Goal: Transaction & Acquisition: Purchase product/service

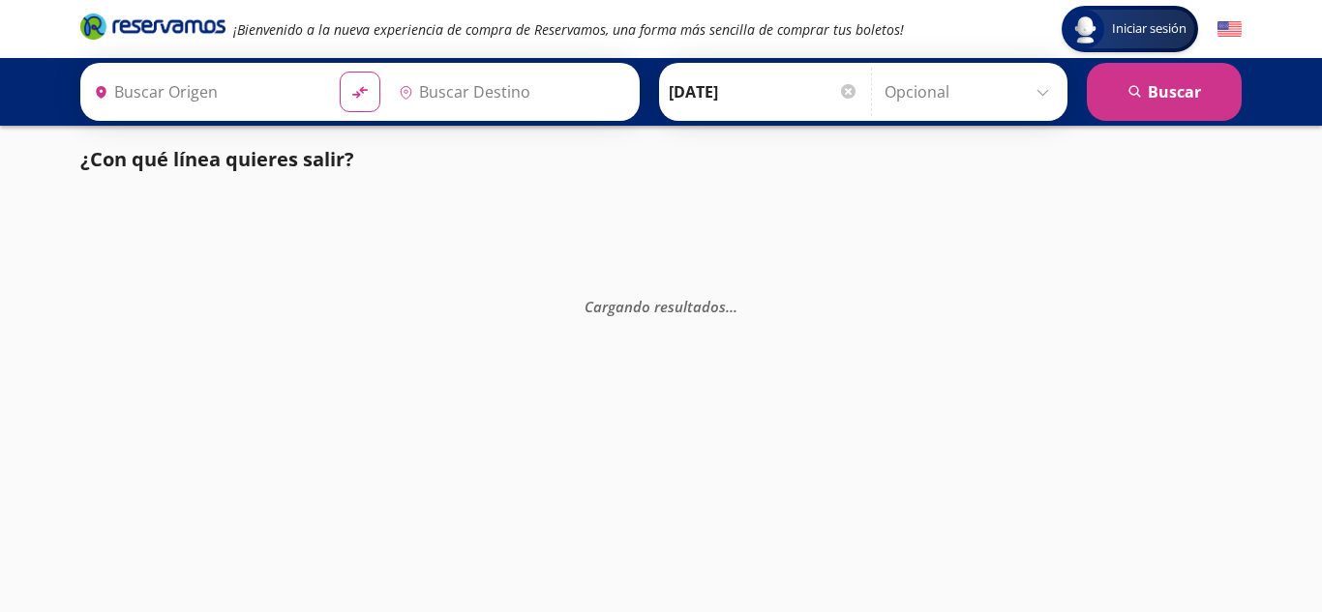
type input "Toluca, [GEOGRAPHIC_DATA]"
type input "[GEOGRAPHIC_DATA], [GEOGRAPHIC_DATA]"
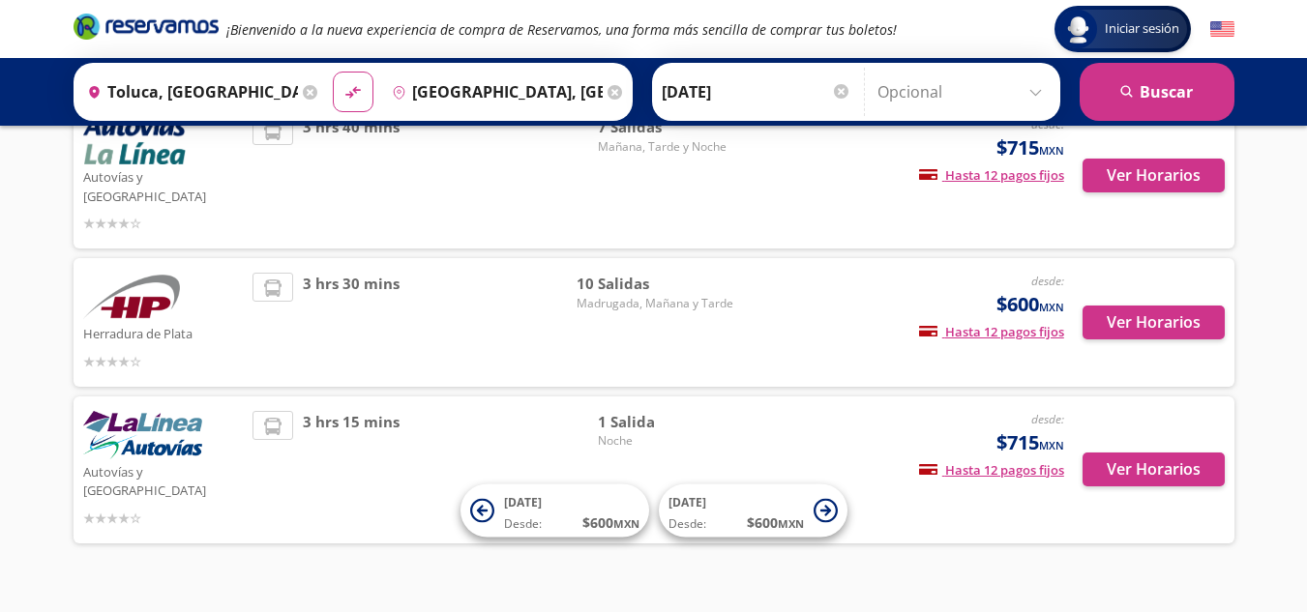
scroll to position [66, 0]
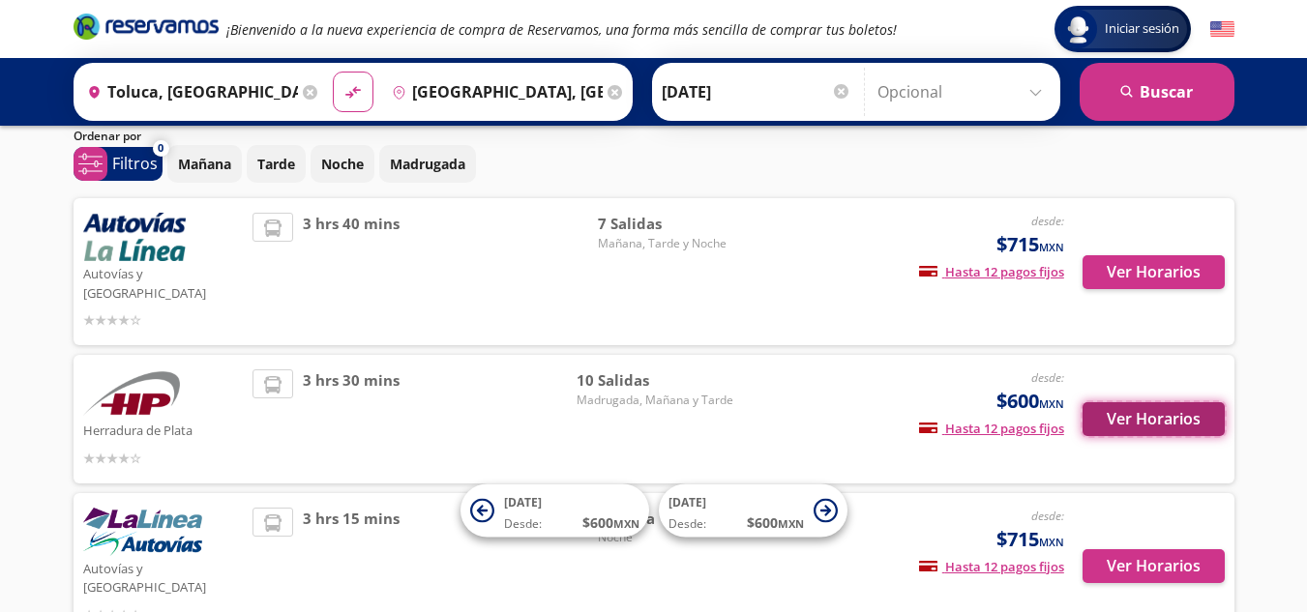
click at [1148, 410] on button "Ver Horarios" at bounding box center [1154, 420] width 142 height 34
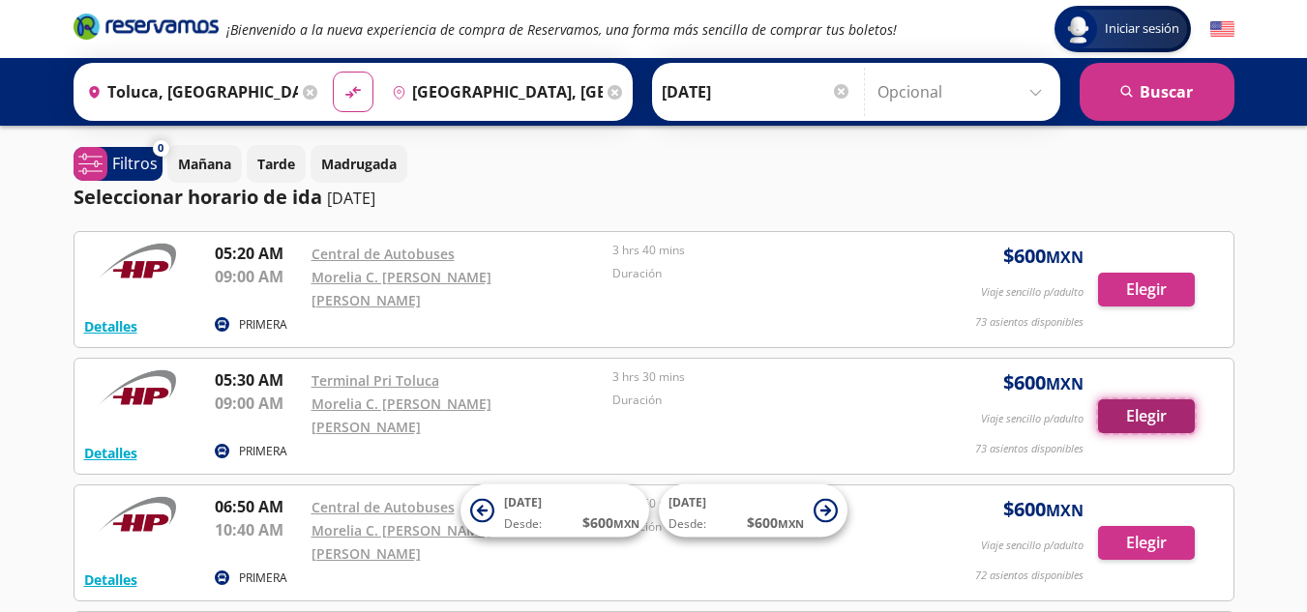
click at [1124, 400] on button "Elegir" at bounding box center [1146, 417] width 97 height 34
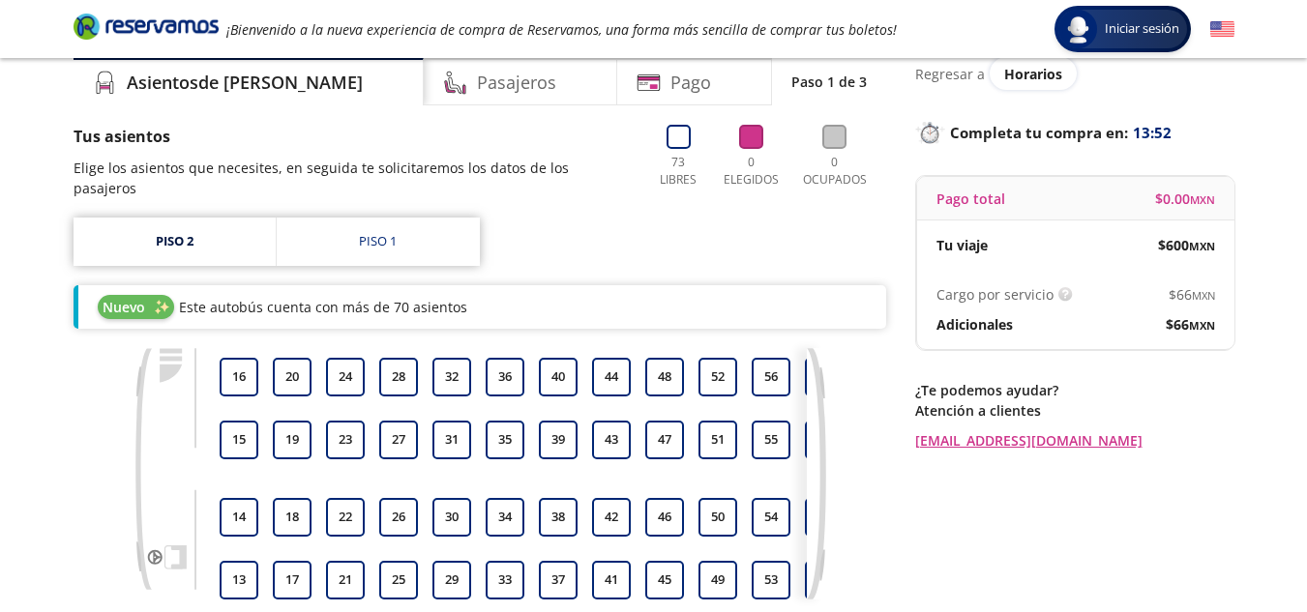
scroll to position [97, 0]
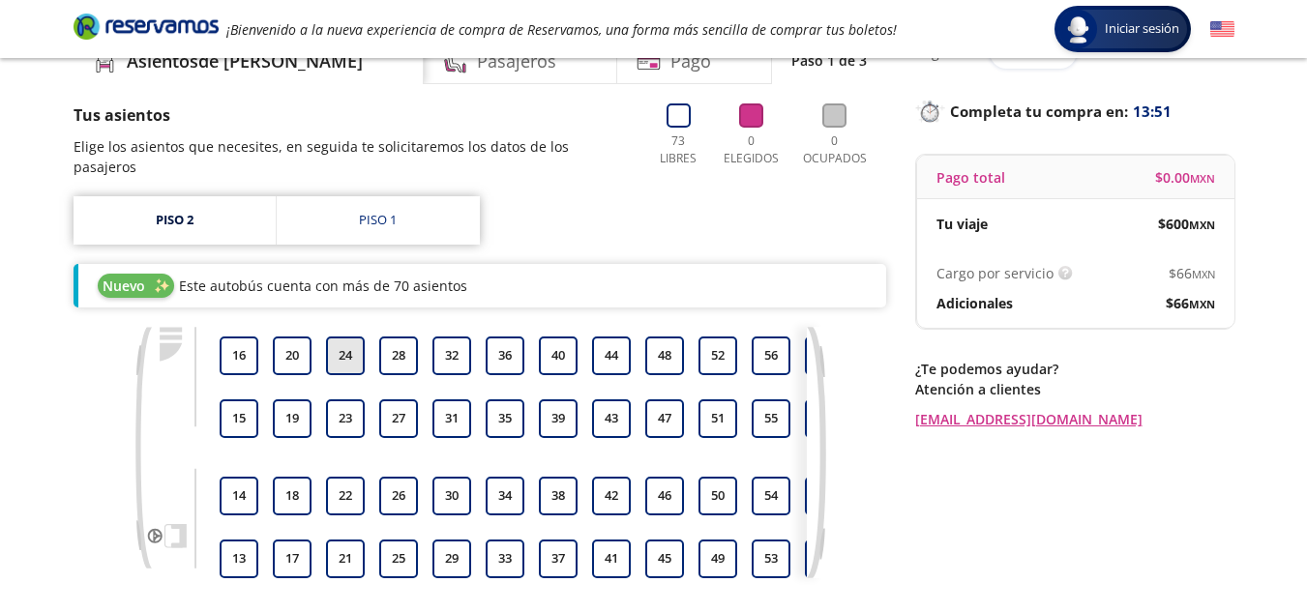
click at [355, 344] on button "24" at bounding box center [345, 356] width 39 height 39
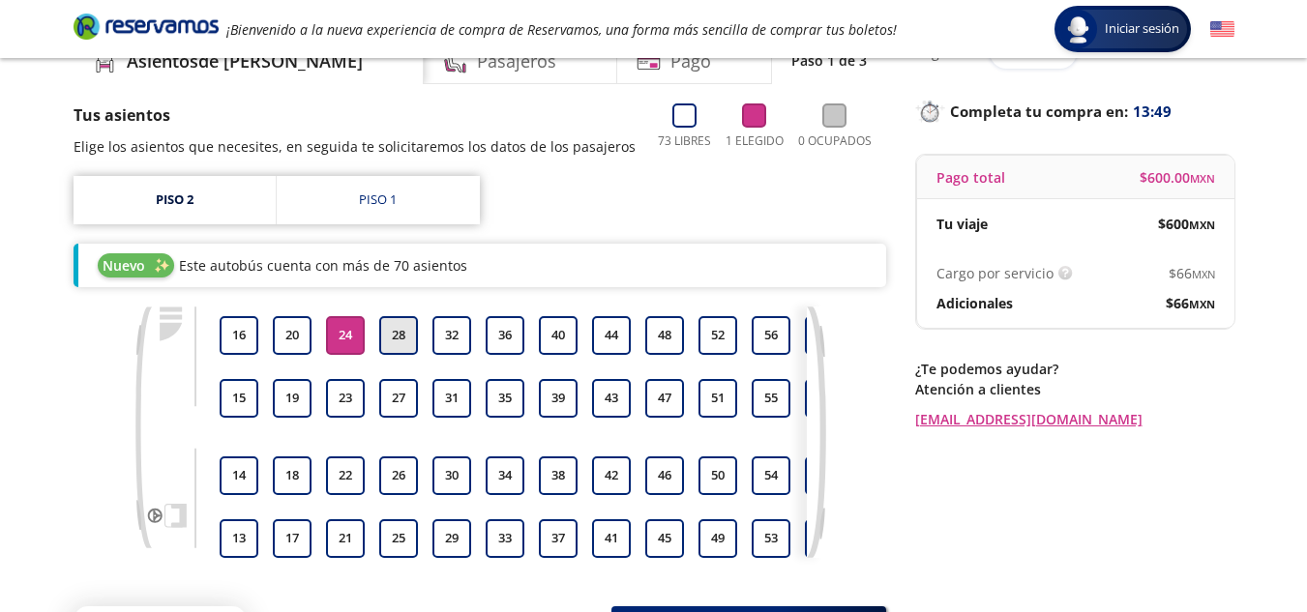
click at [388, 335] on button "28" at bounding box center [398, 335] width 39 height 39
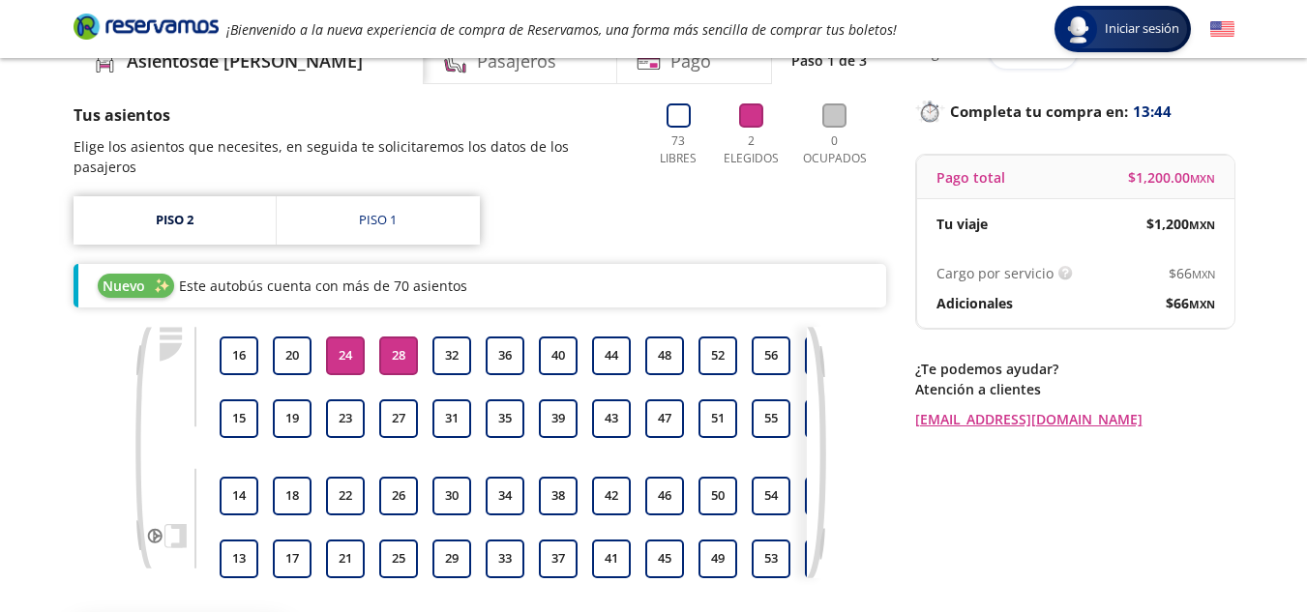
click at [353, 337] on button "24" at bounding box center [345, 356] width 39 height 39
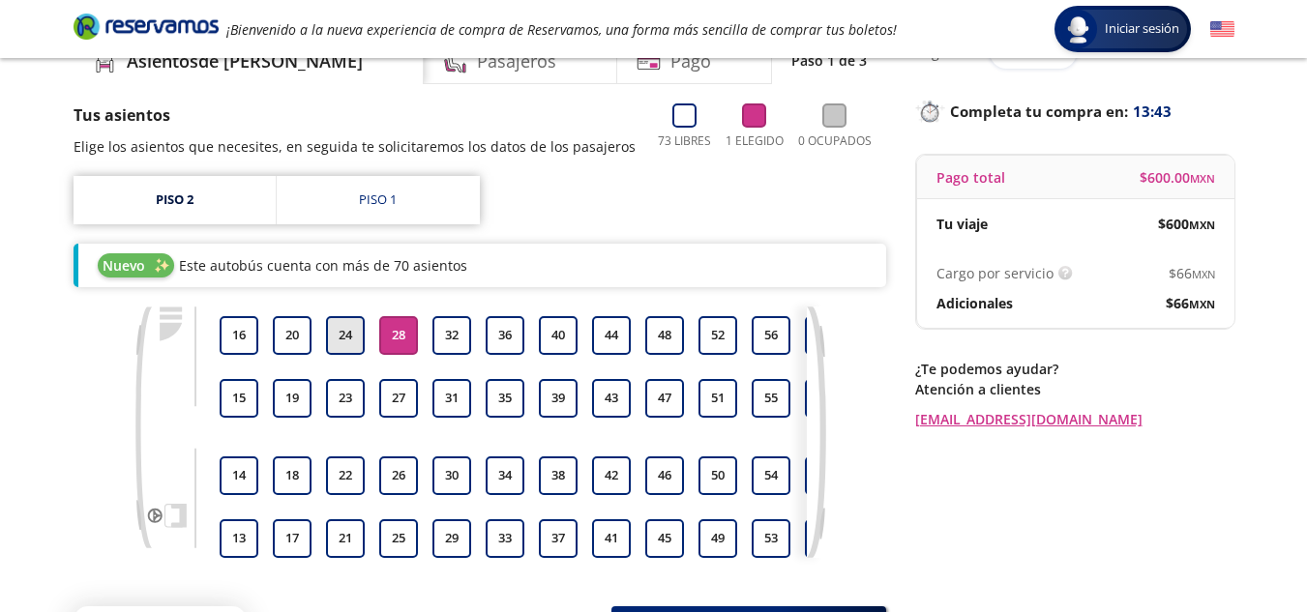
drag, startPoint x: 361, startPoint y: 332, endPoint x: 346, endPoint y: 332, distance: 14.5
click at [346, 332] on button "24" at bounding box center [345, 335] width 39 height 39
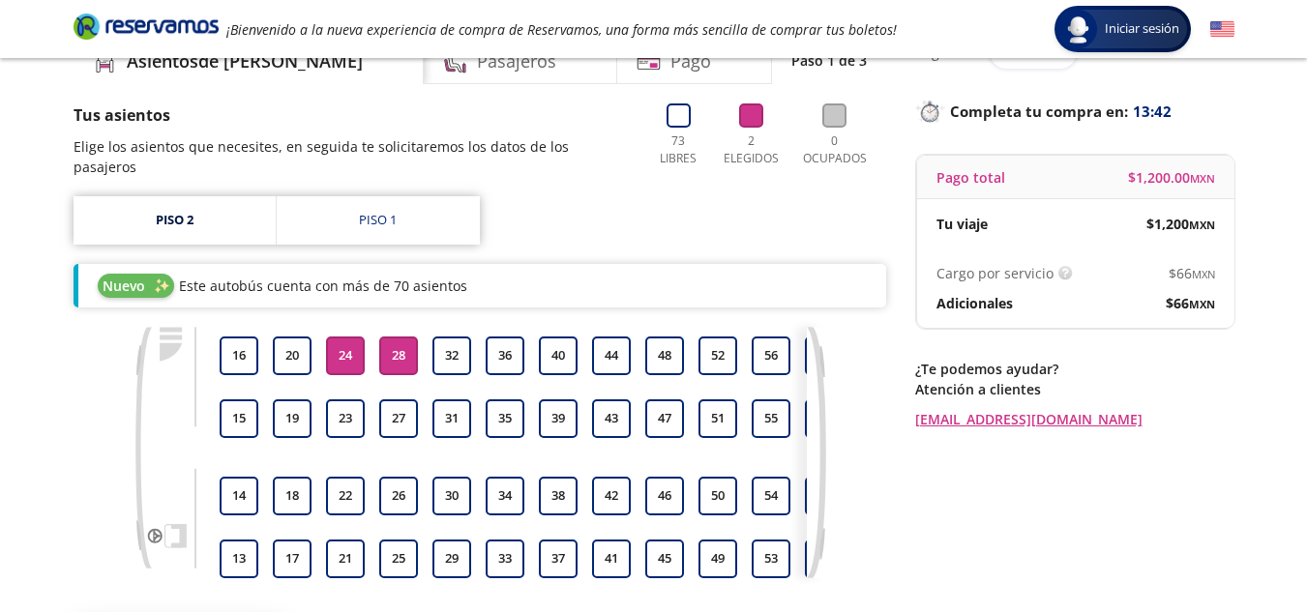
click at [387, 339] on button "28" at bounding box center [398, 356] width 39 height 39
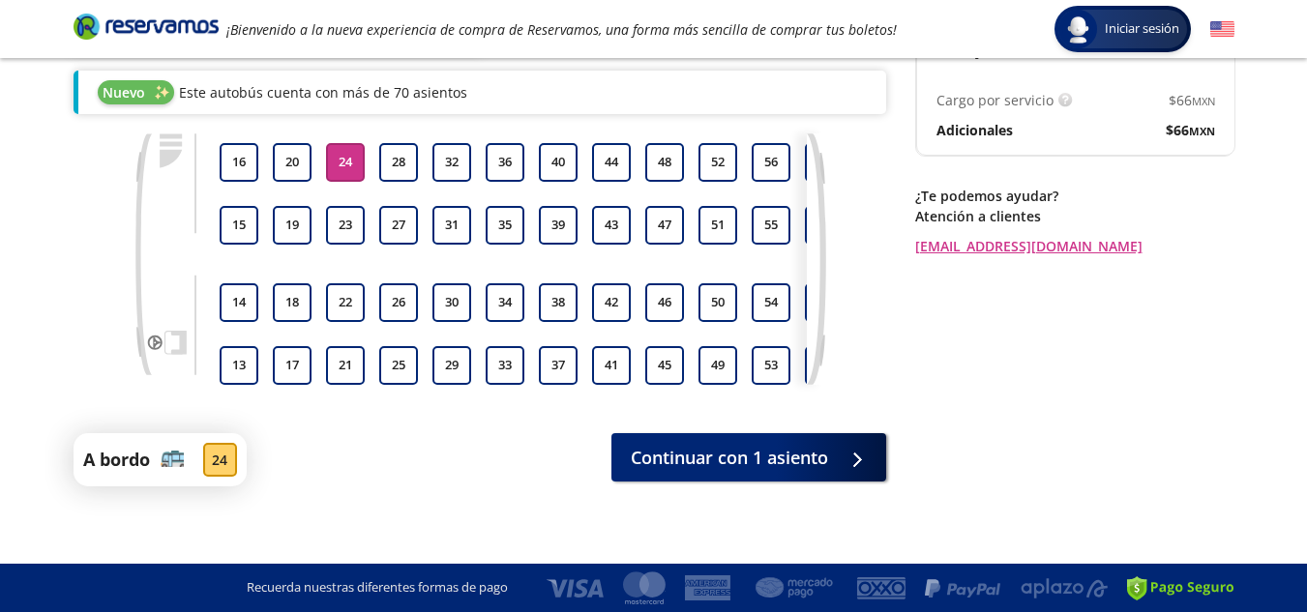
scroll to position [284, 0]
click at [736, 443] on span "Continuar con 1 asiento" at bounding box center [729, 454] width 197 height 26
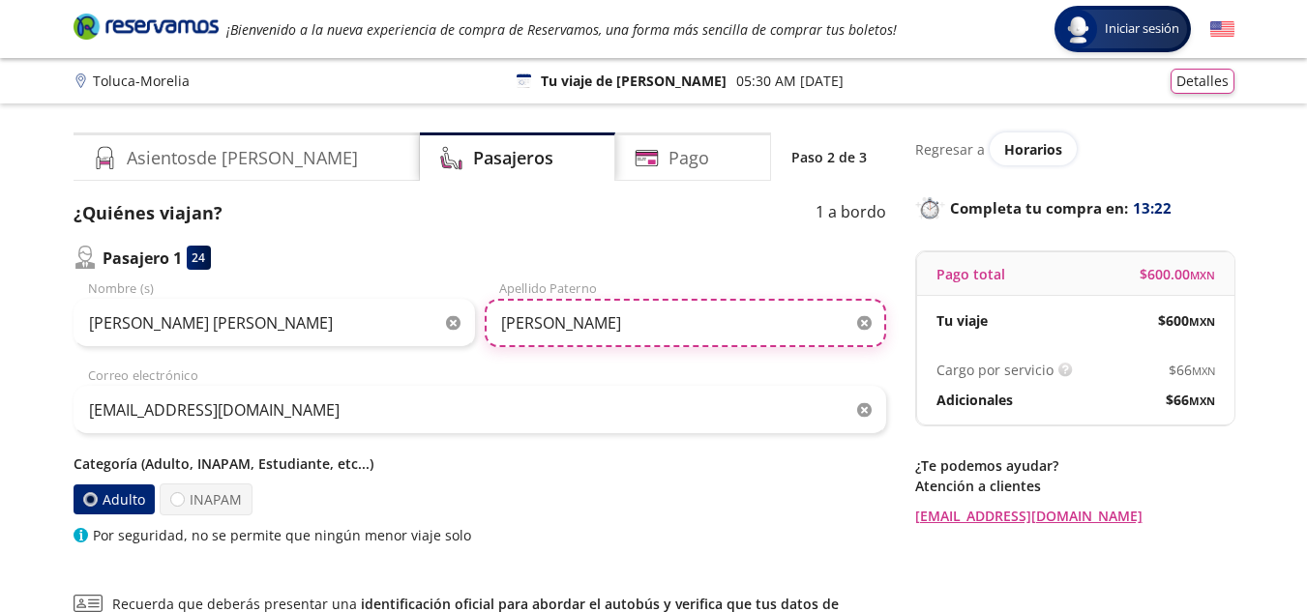
click at [625, 327] on input "[PERSON_NAME]" at bounding box center [686, 323] width 402 height 48
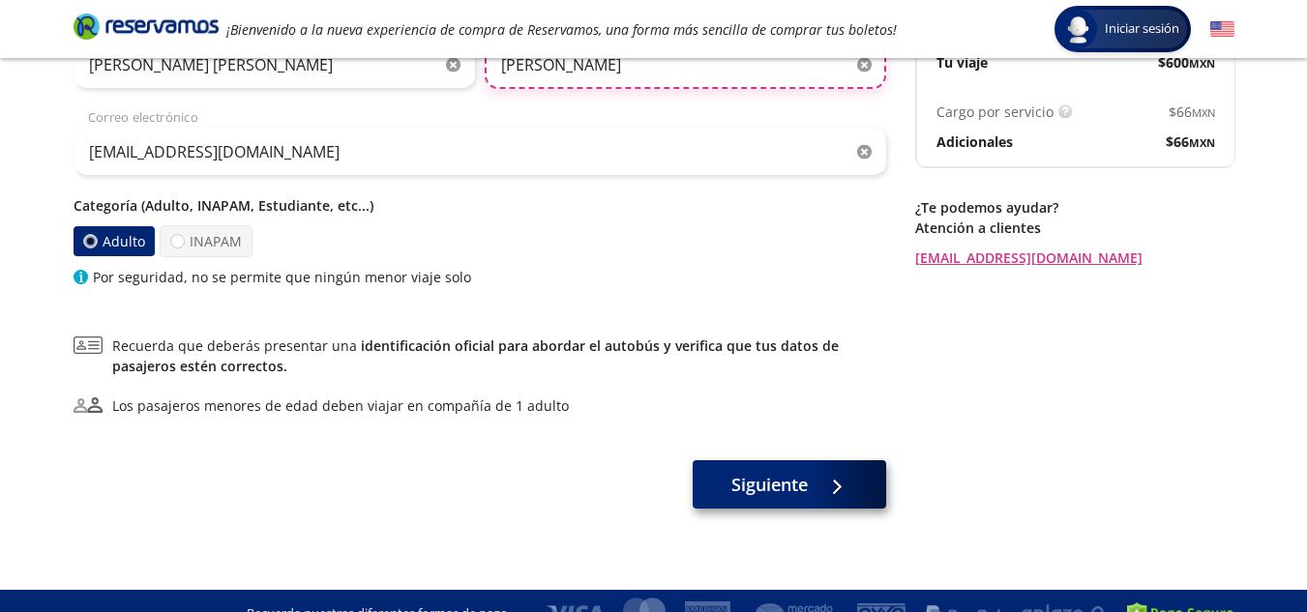
scroll to position [284, 0]
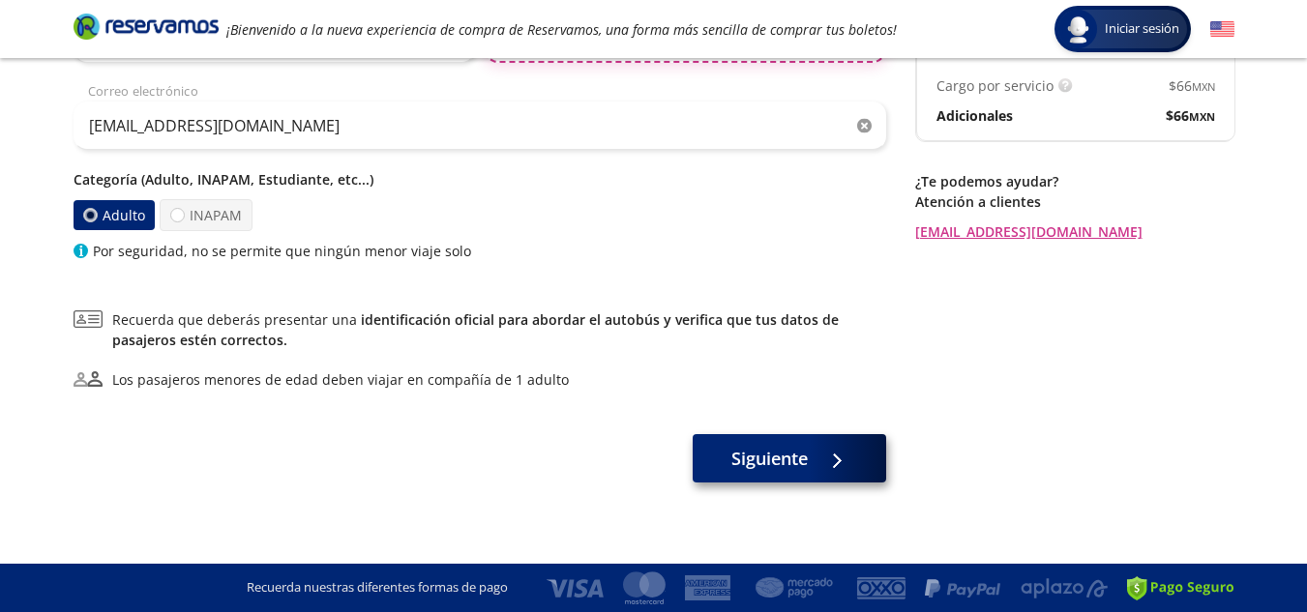
type input "[PERSON_NAME]"
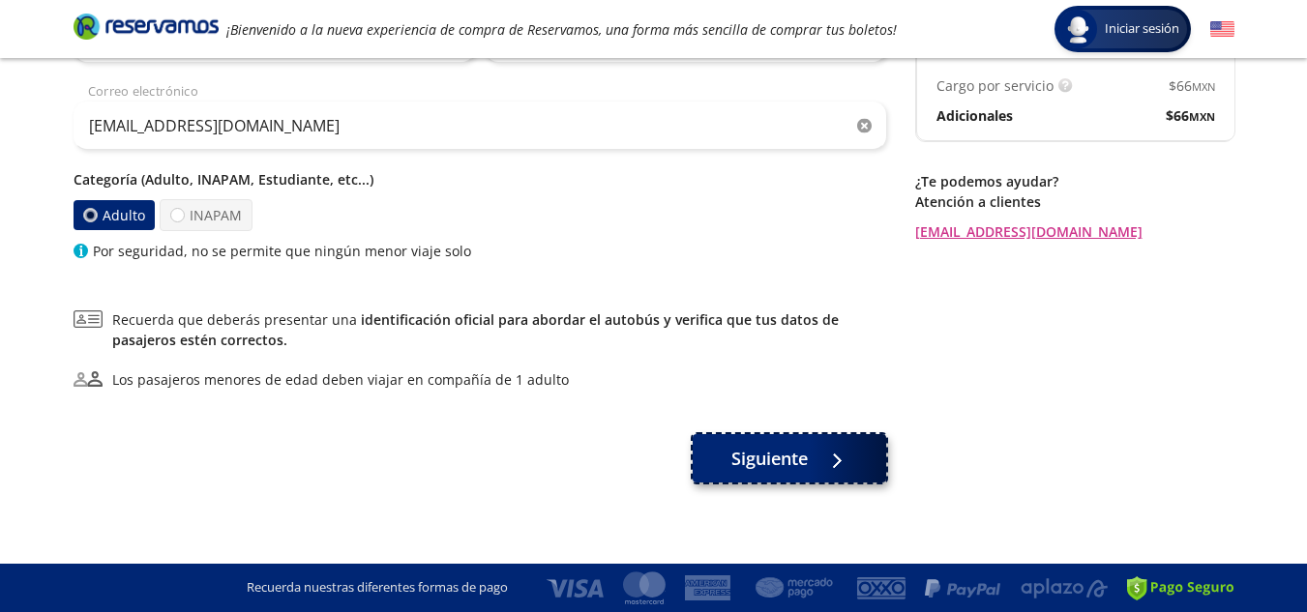
click at [789, 480] on button "Siguiente" at bounding box center [790, 458] width 194 height 48
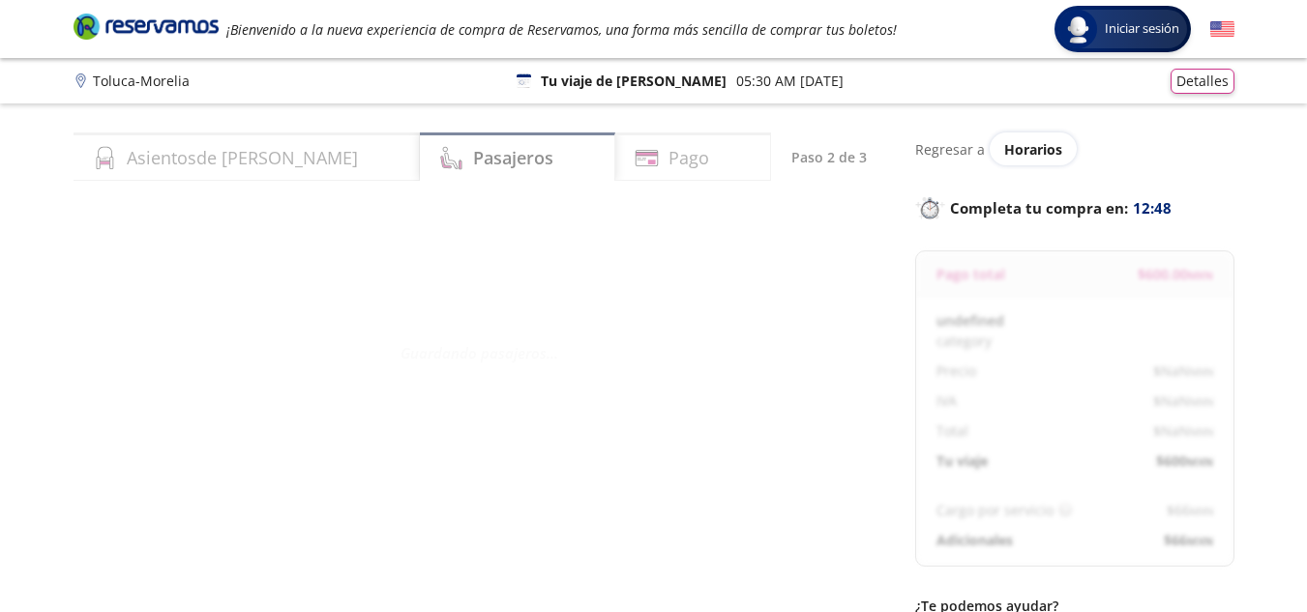
select select "MX"
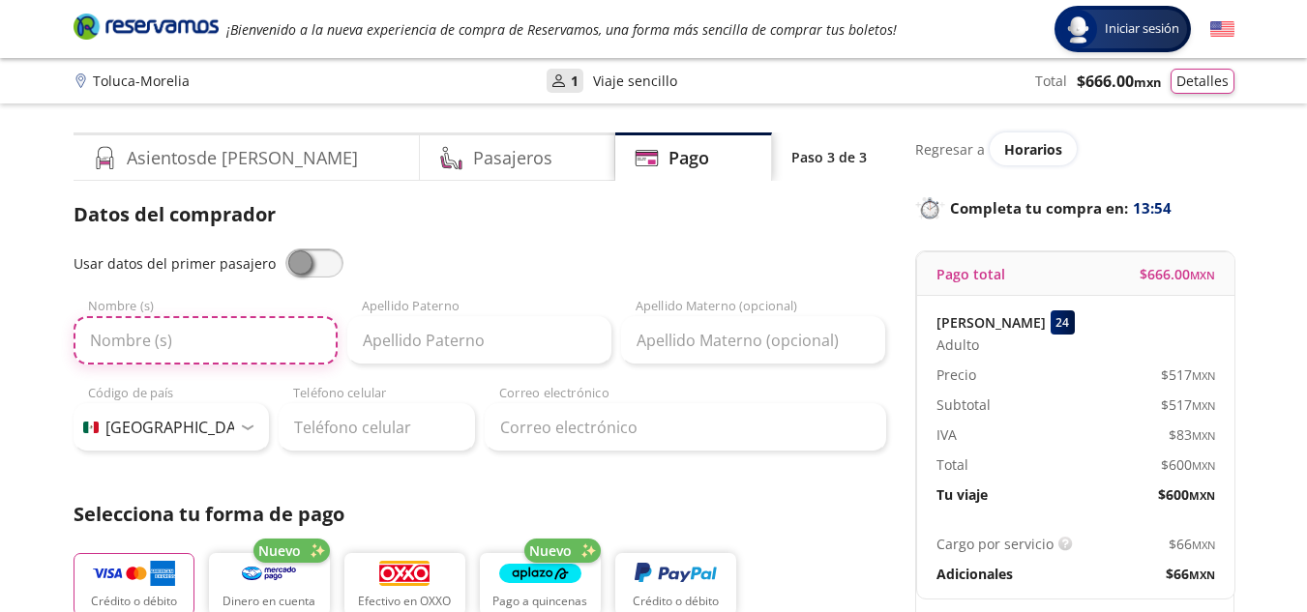
click at [192, 350] on input "Nombre (s)" at bounding box center [206, 340] width 264 height 48
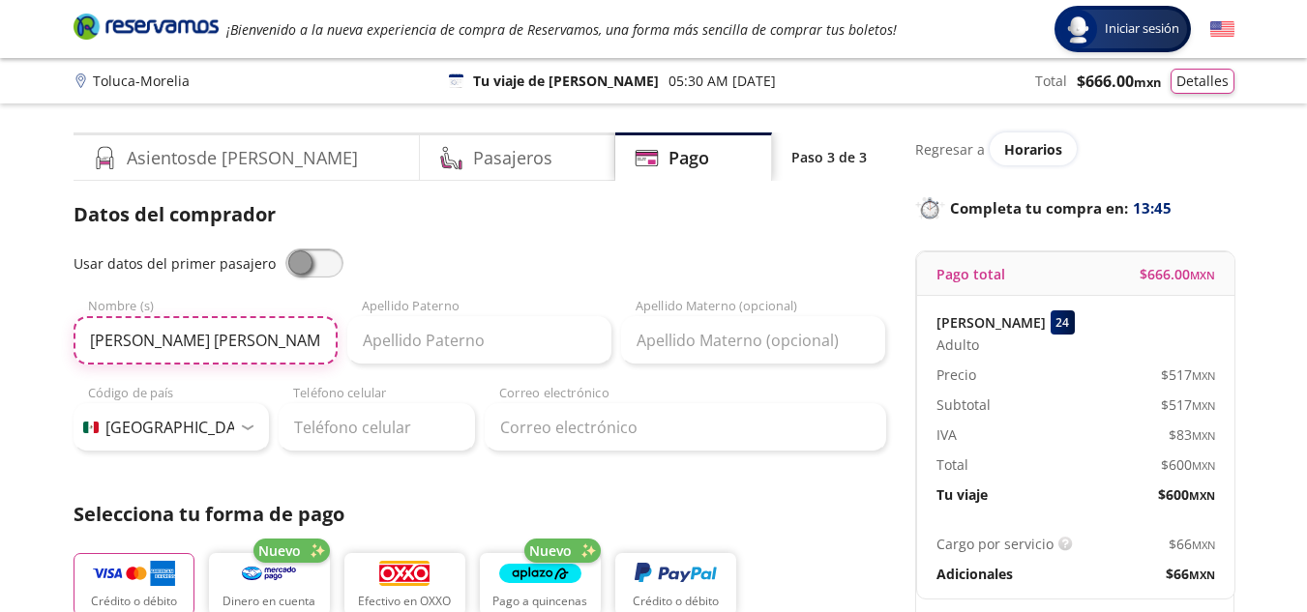
type input "[PERSON_NAME] [PERSON_NAME]"
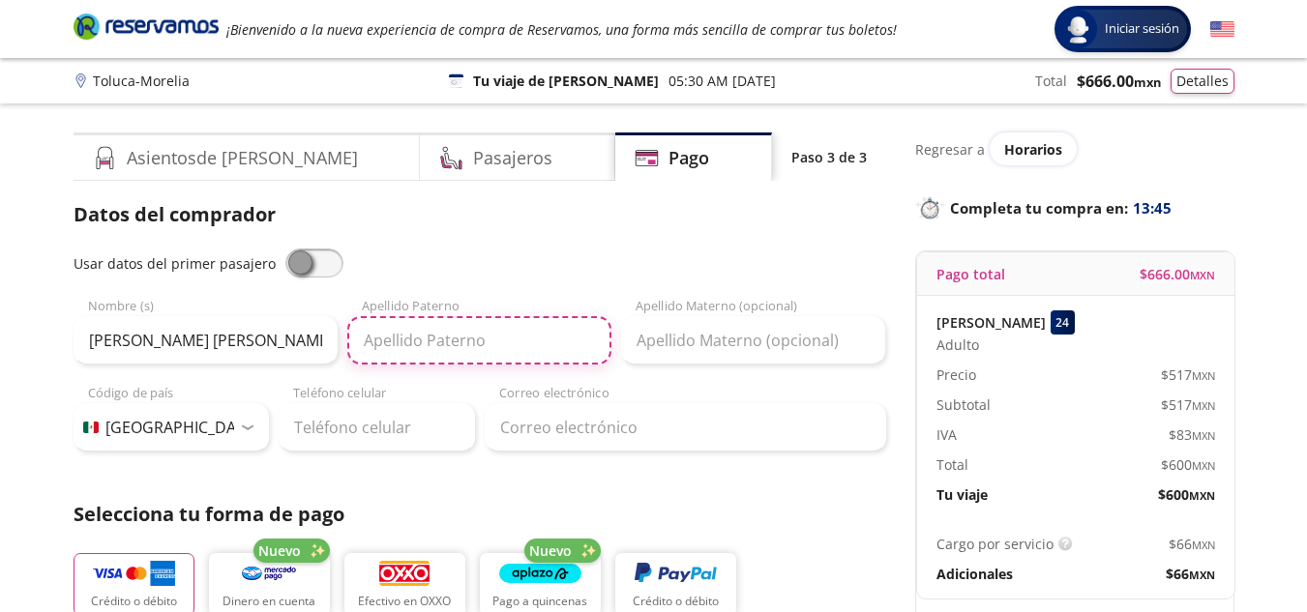
click at [496, 333] on input "Apellido Paterno" at bounding box center [479, 340] width 264 height 48
type input "[PERSON_NAME]"
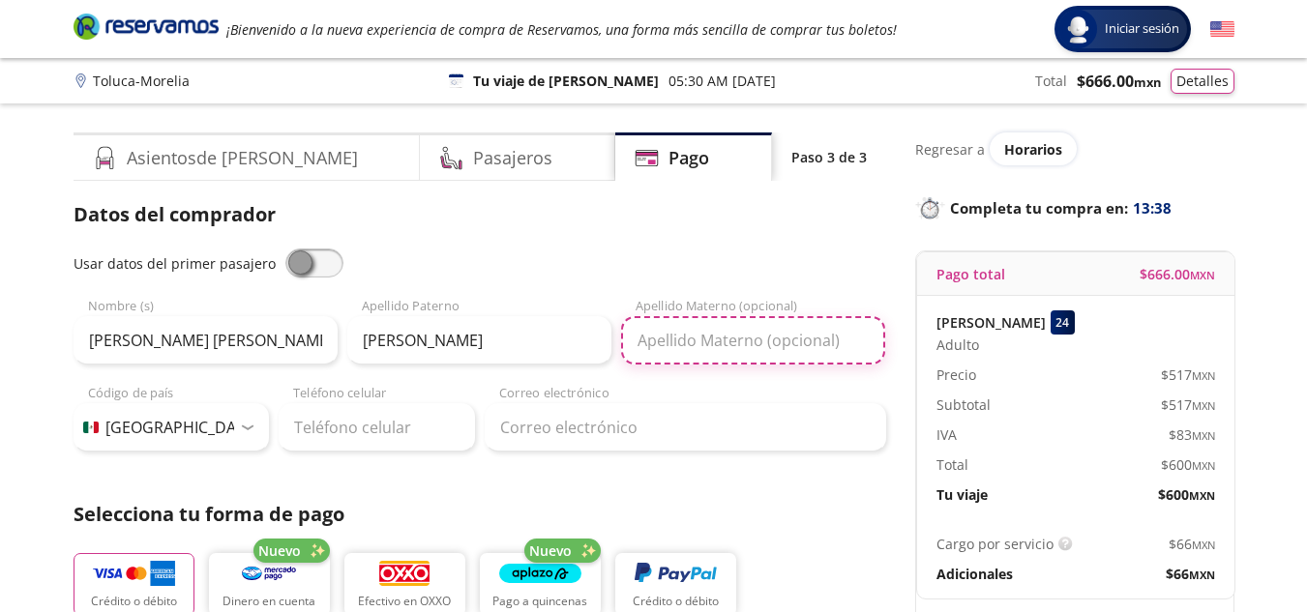
click at [749, 349] on input "Apellido Materno (opcional)" at bounding box center [753, 340] width 264 height 48
type input "[PERSON_NAME]"
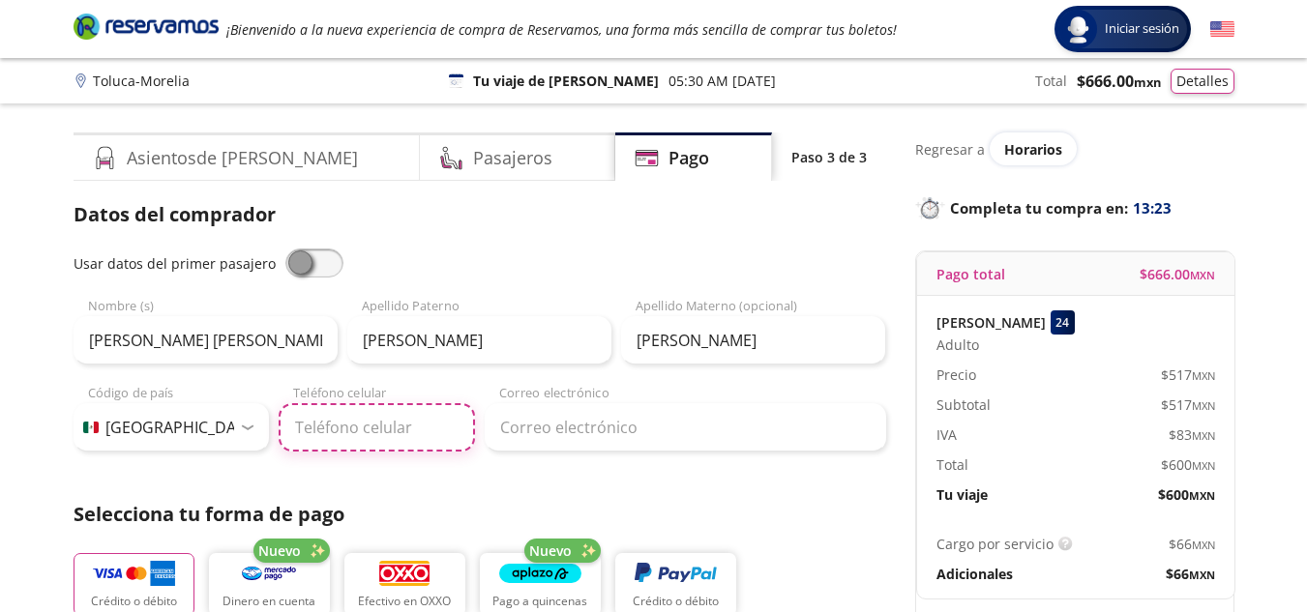
click at [346, 431] on input "Teléfono celular" at bounding box center [377, 427] width 196 height 48
type input "[PHONE_NUMBER]"
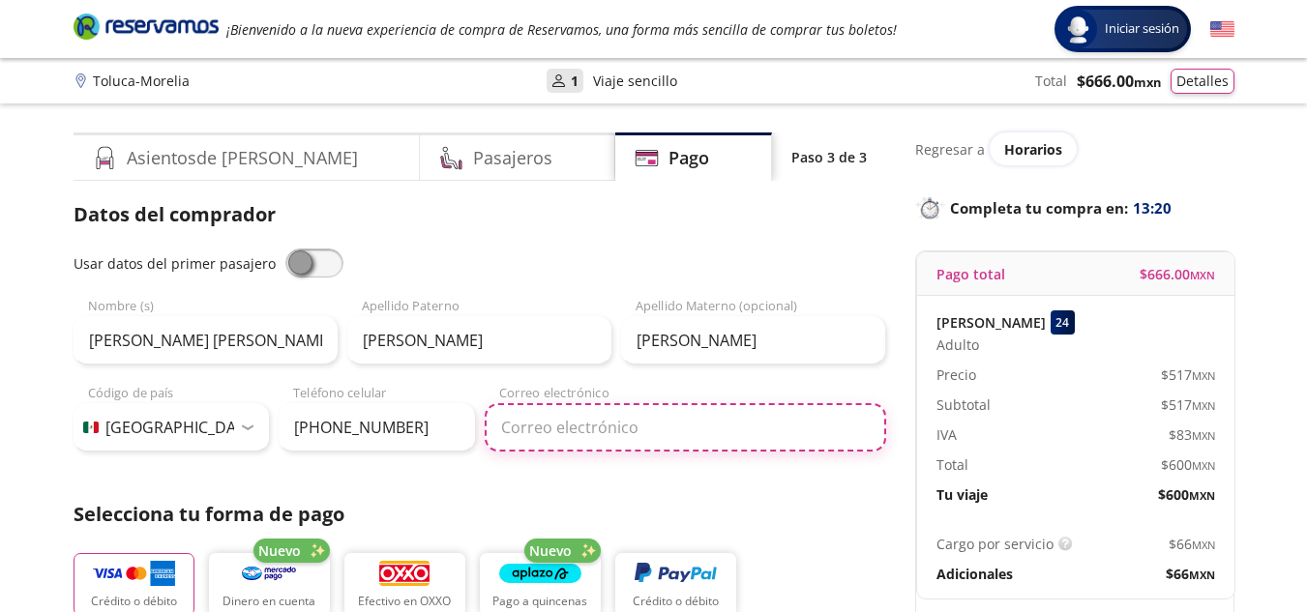
click at [627, 434] on input "Correo electrónico" at bounding box center [686, 427] width 402 height 48
click at [715, 433] on input "[EMAIL_ADDRESS],com" at bounding box center [686, 427] width 402 height 48
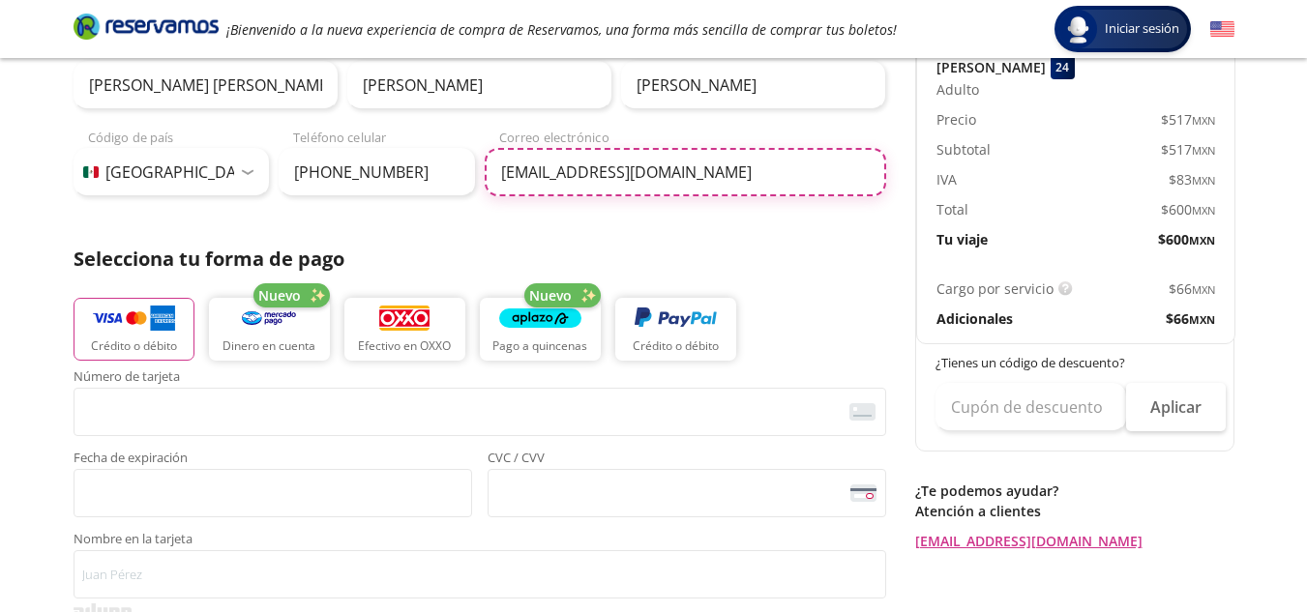
scroll to position [290, 0]
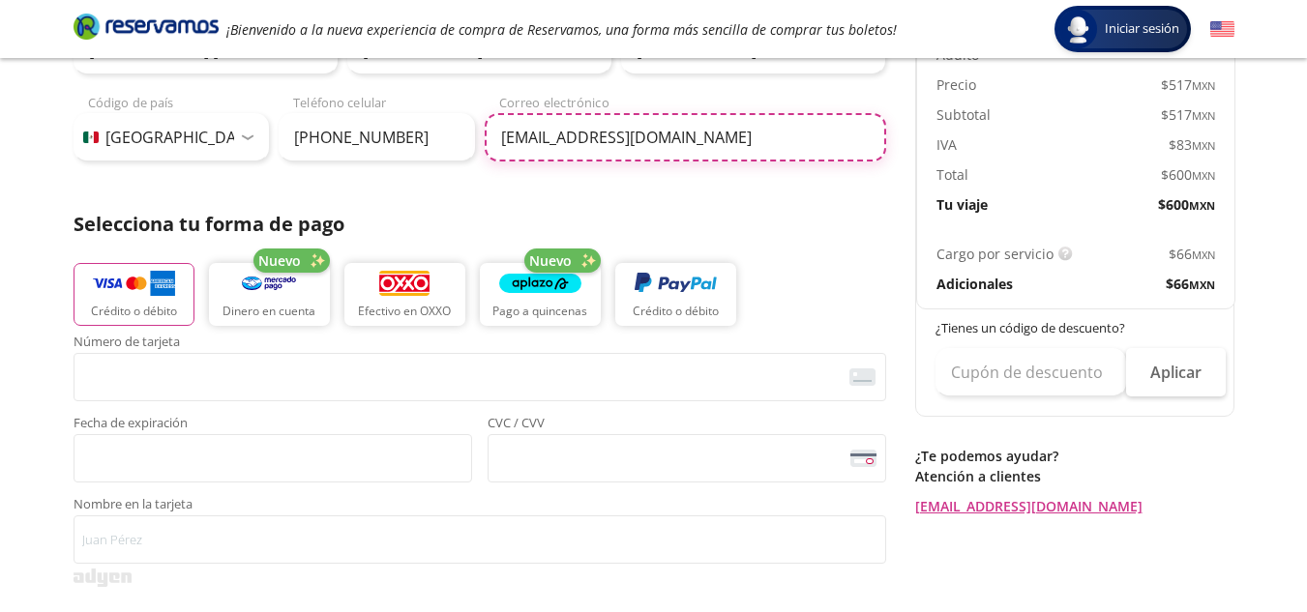
type input "[EMAIL_ADDRESS][DOMAIN_NAME]"
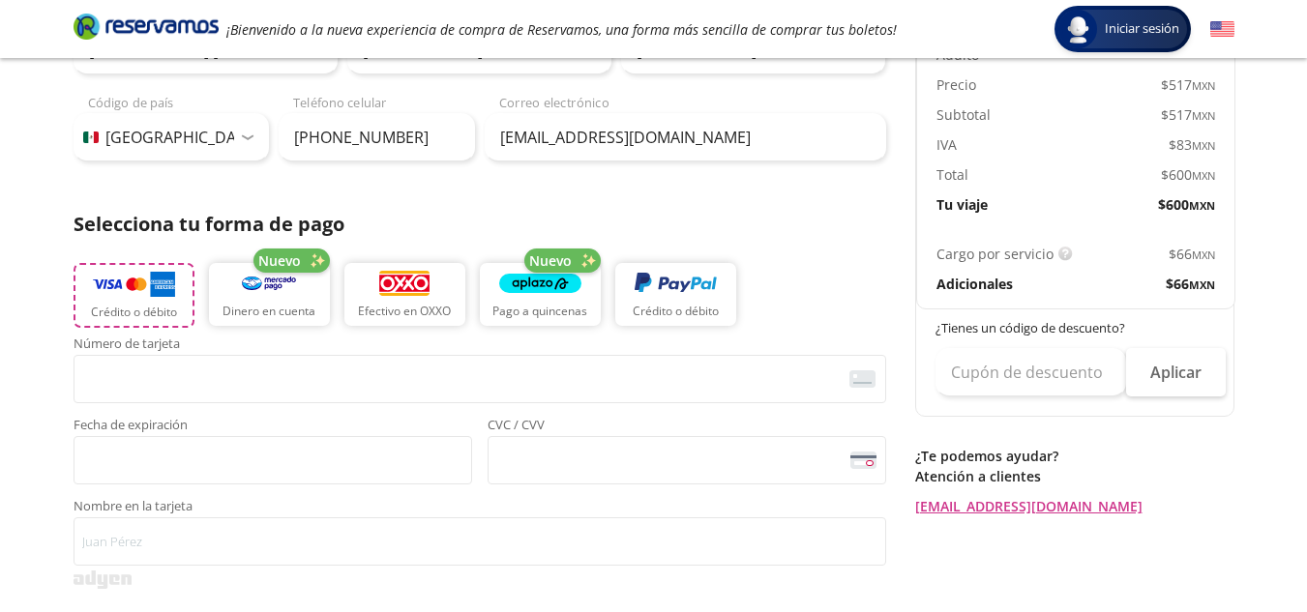
click at [102, 310] on p "Crédito o débito" at bounding box center [134, 312] width 86 height 17
click at [97, 294] on img "button" at bounding box center [134, 284] width 82 height 29
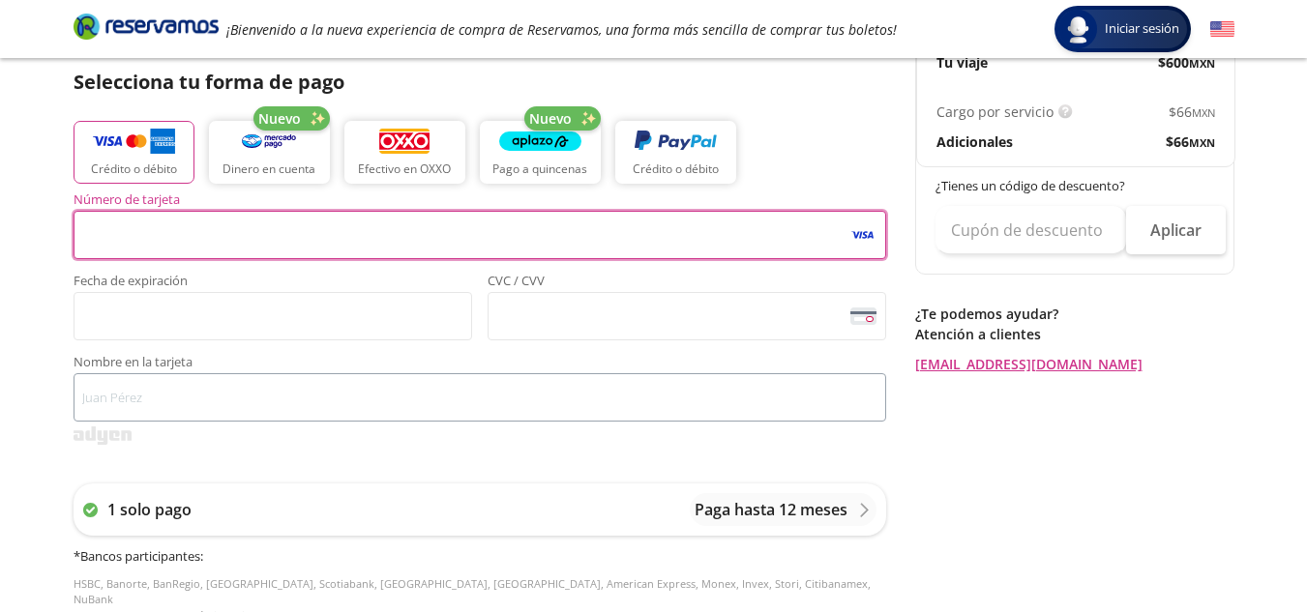
scroll to position [484, 0]
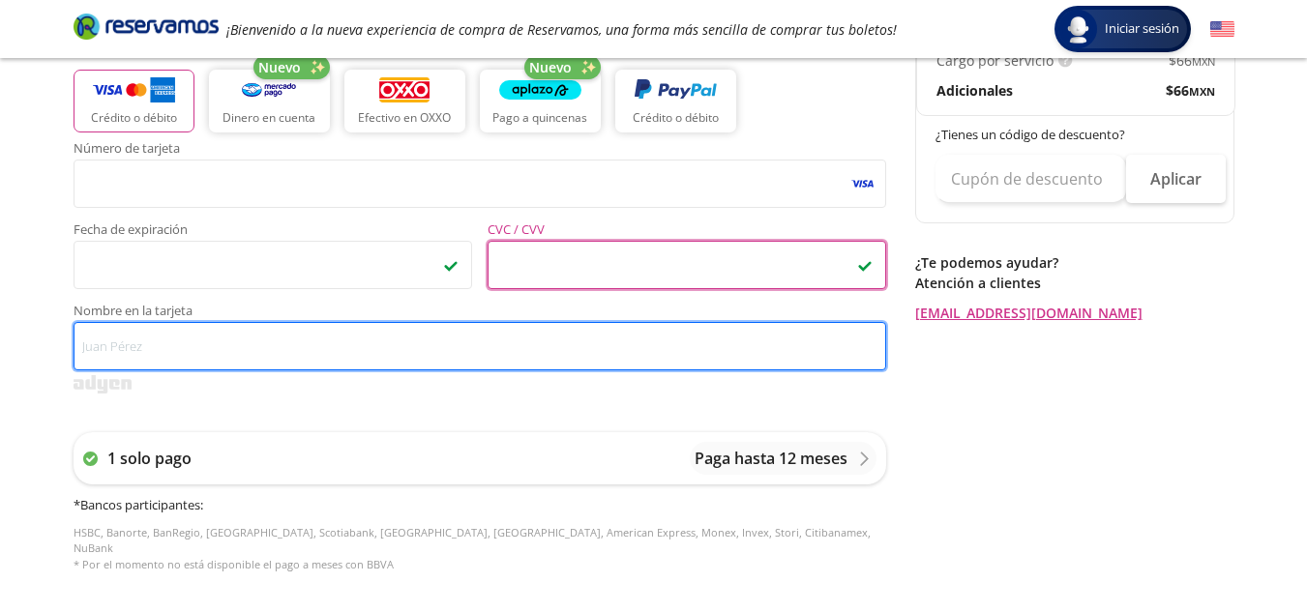
click at [256, 352] on input "Nombre en la tarjeta" at bounding box center [480, 346] width 813 height 48
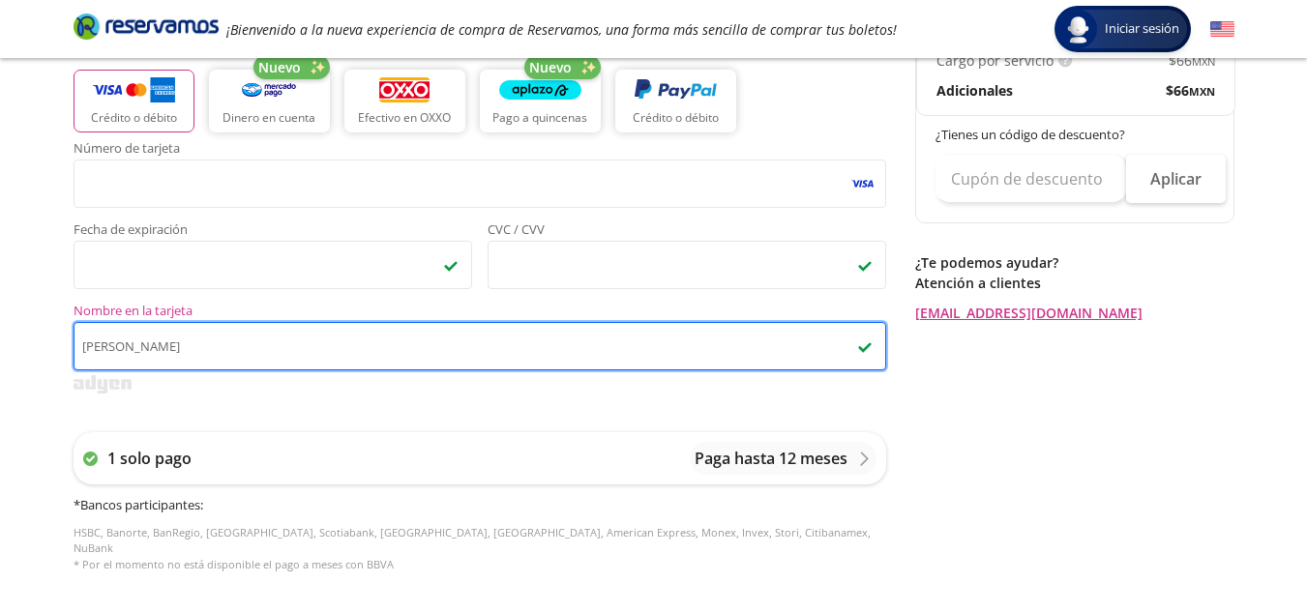
click at [256, 352] on input "[PERSON_NAME]" at bounding box center [480, 346] width 813 height 48
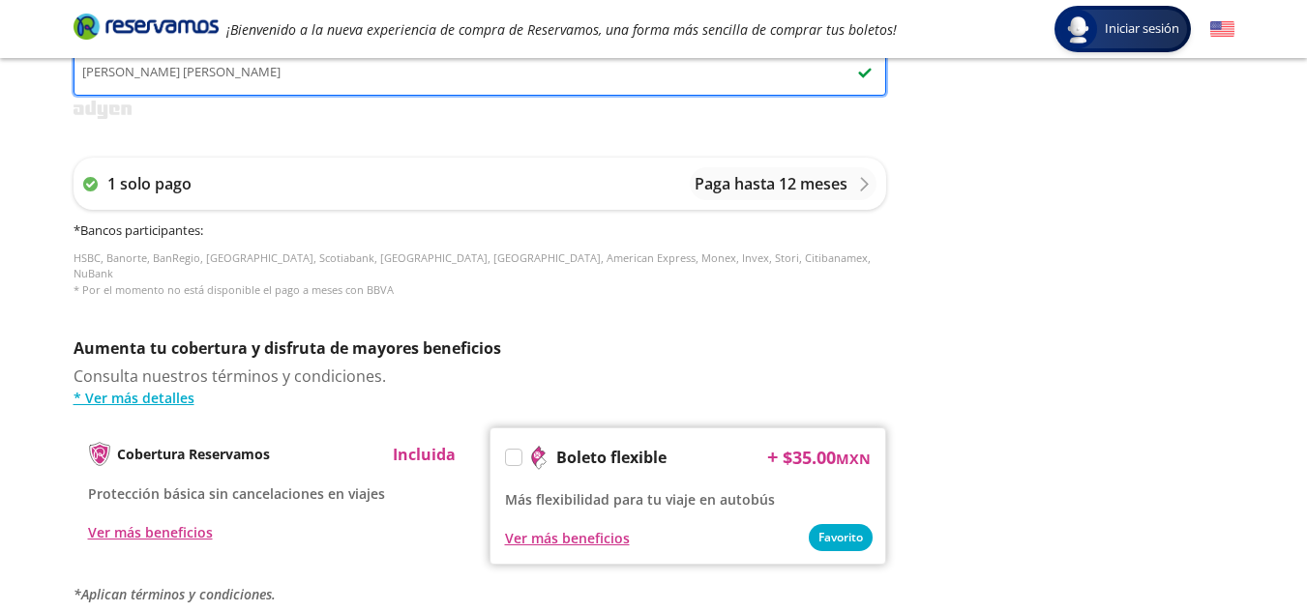
scroll to position [774, 0]
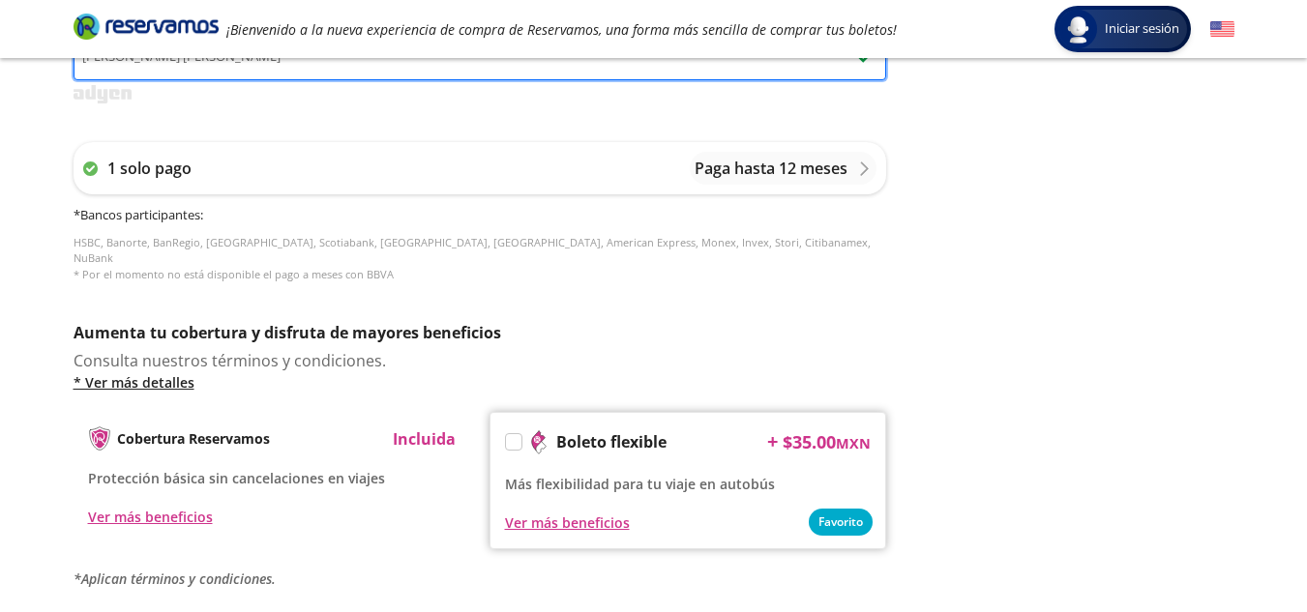
type input "[PERSON_NAME] [PERSON_NAME]"
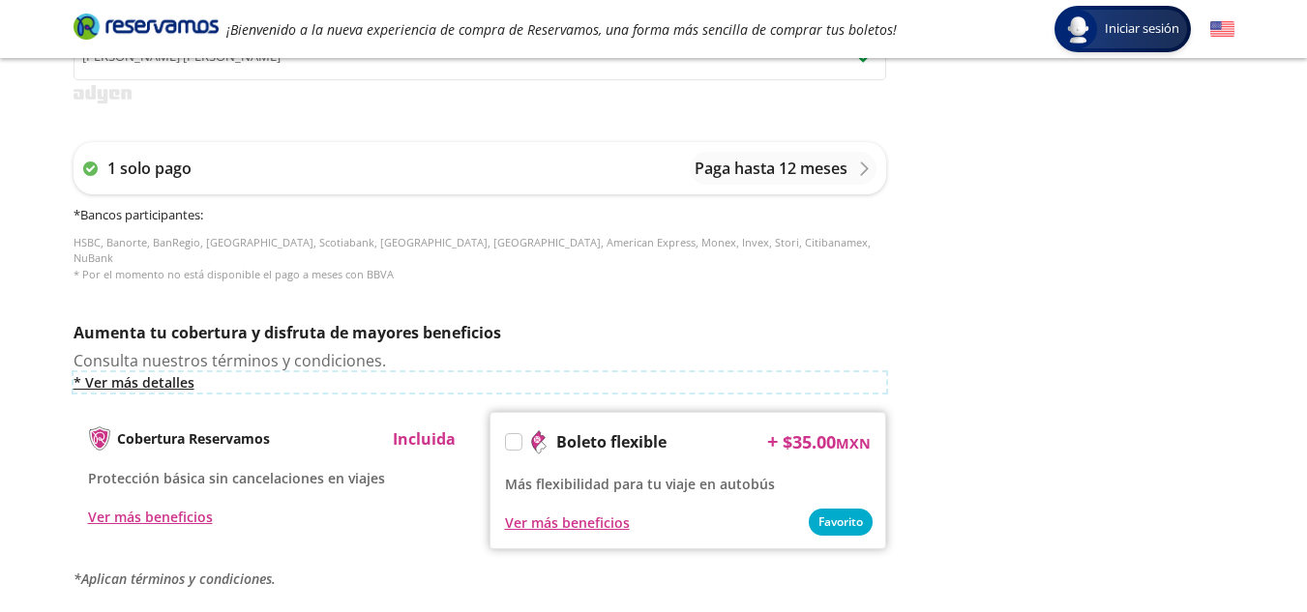
click at [157, 373] on link "* Ver más detalles" at bounding box center [480, 383] width 813 height 20
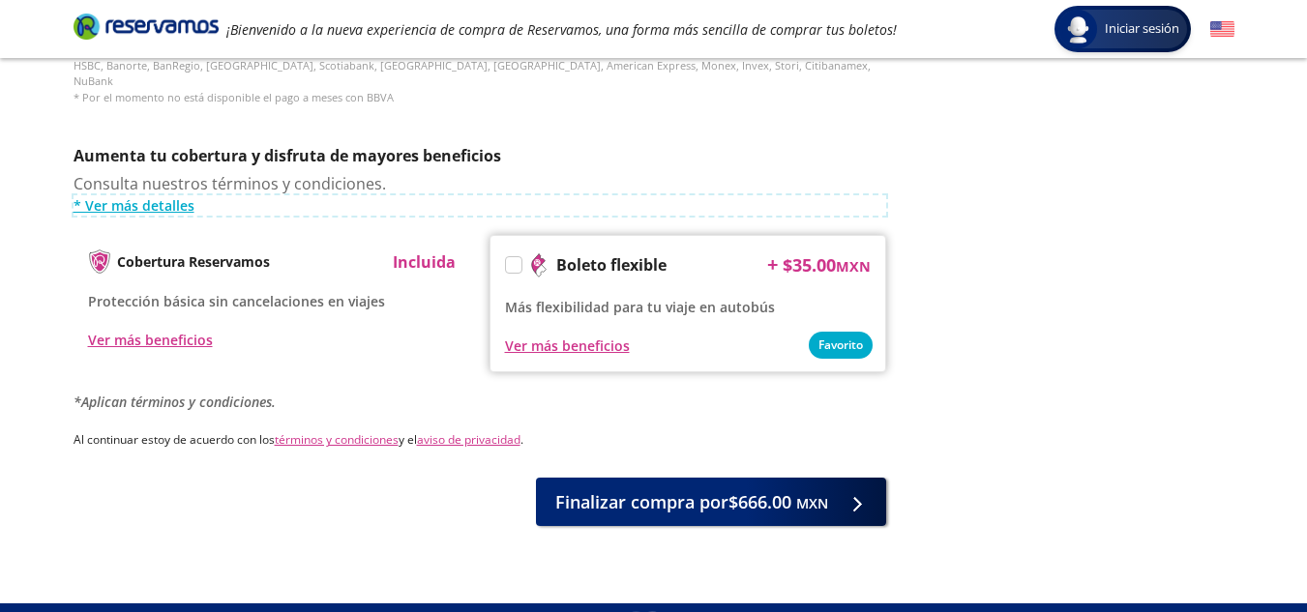
scroll to position [975, 0]
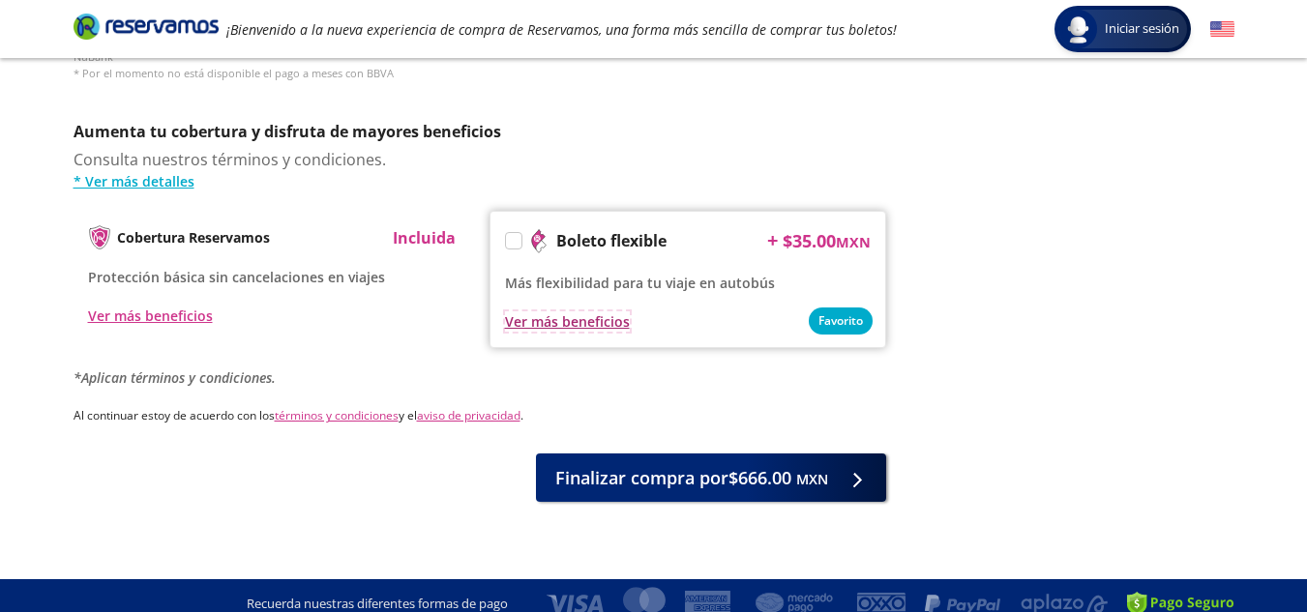
click at [579, 312] on div "Ver más beneficios" at bounding box center [567, 322] width 125 height 20
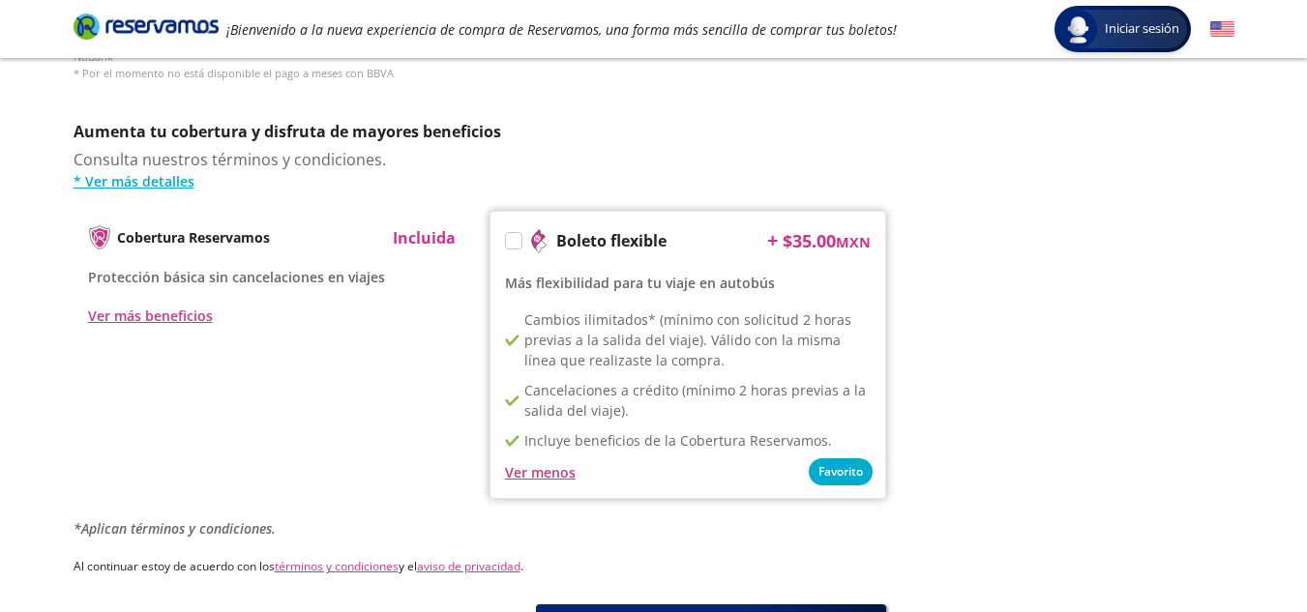
click at [537, 463] on div "Ver menos" at bounding box center [540, 473] width 71 height 20
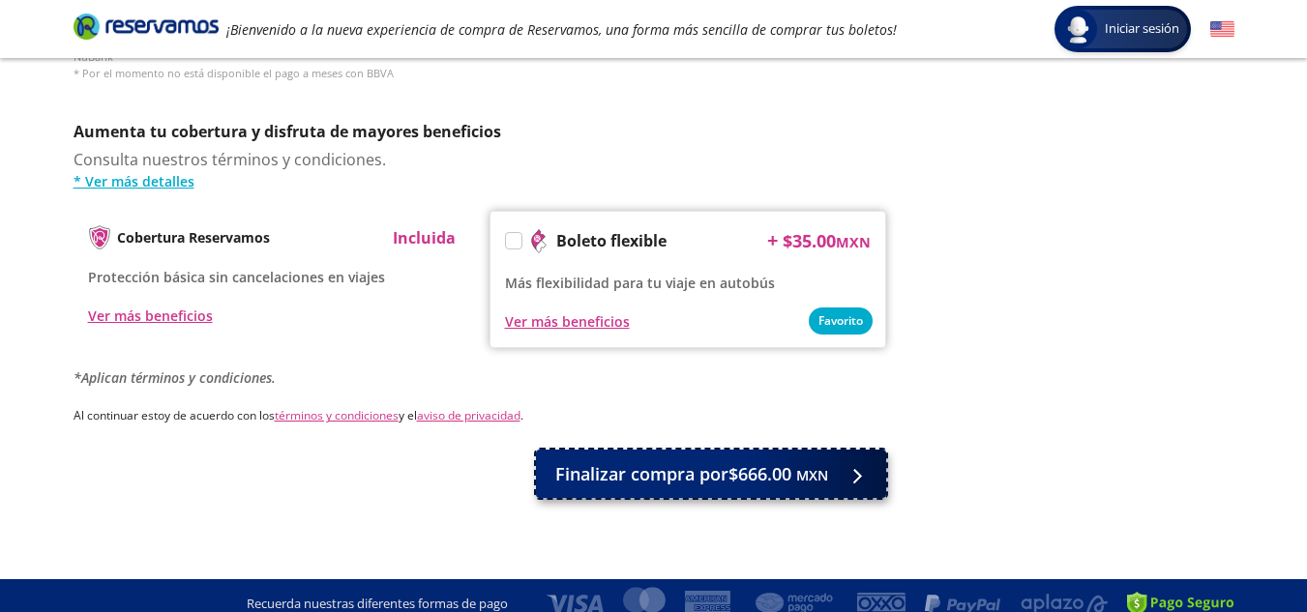
click at [761, 462] on span "Finalizar compra por $666.00 MXN" at bounding box center [691, 475] width 273 height 26
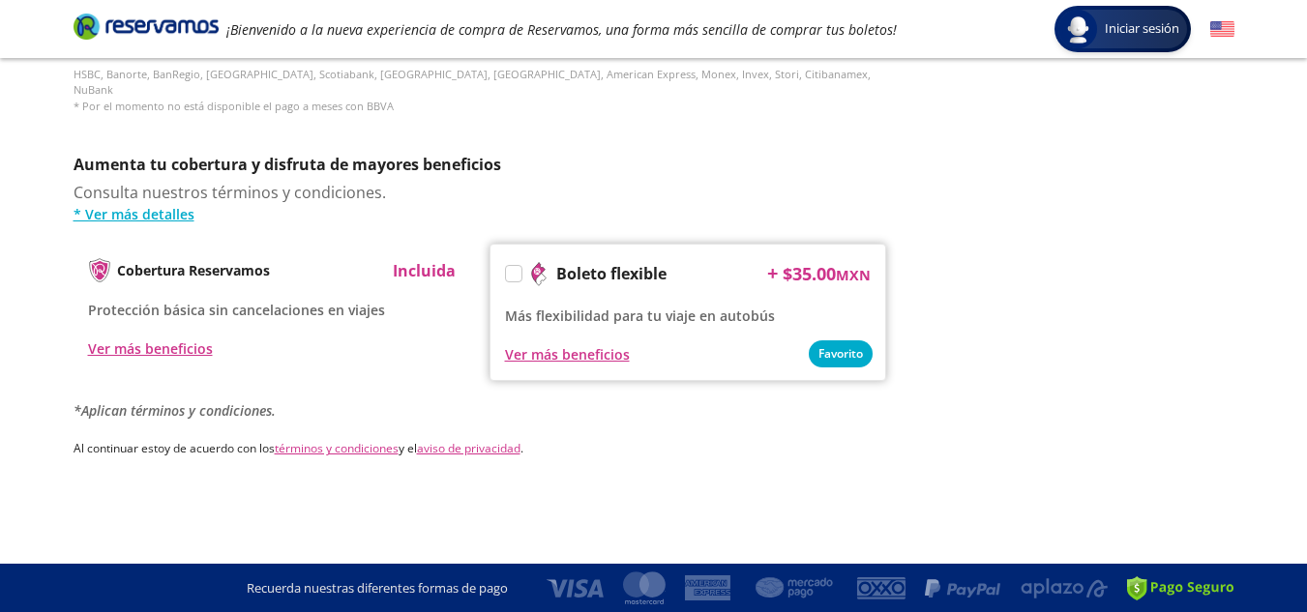
scroll to position [0, 0]
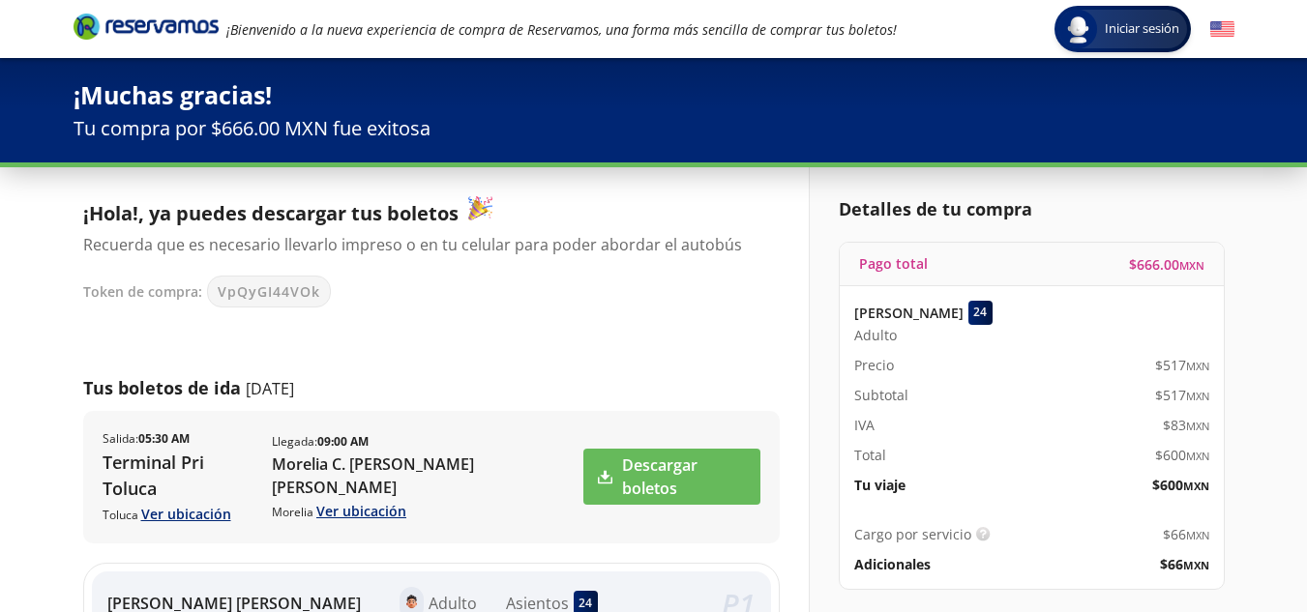
scroll to position [97, 0]
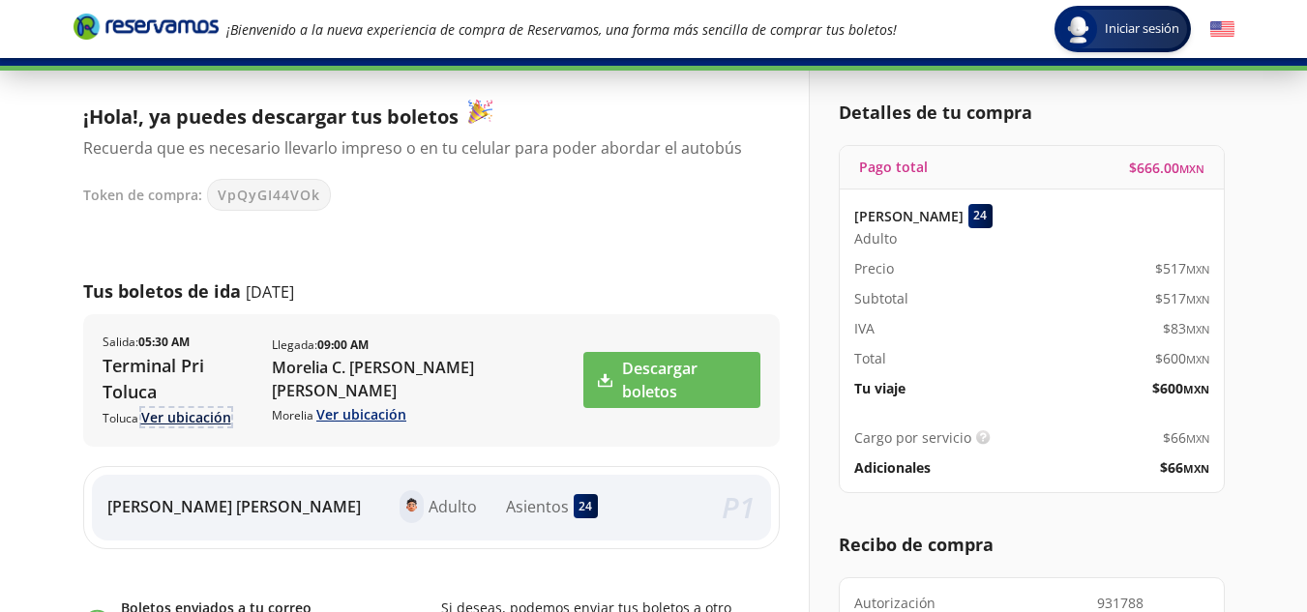
click at [173, 408] on link "Ver ubicación" at bounding box center [186, 417] width 90 height 18
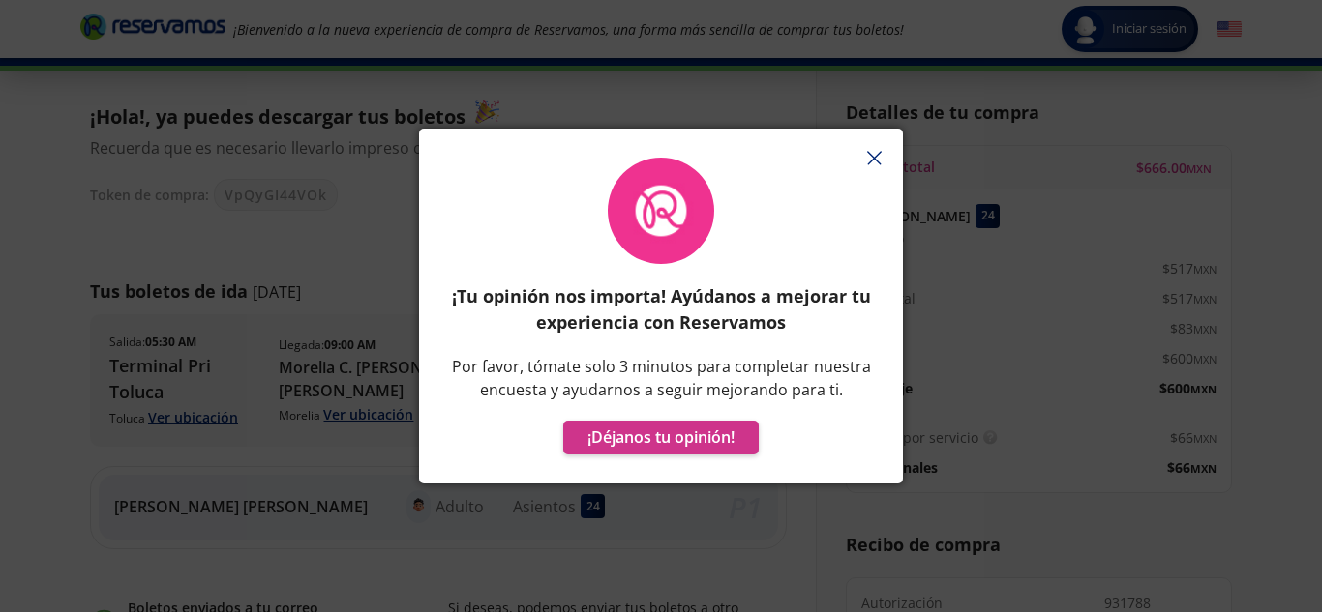
click at [867, 155] on icon "button" at bounding box center [874, 158] width 15 height 15
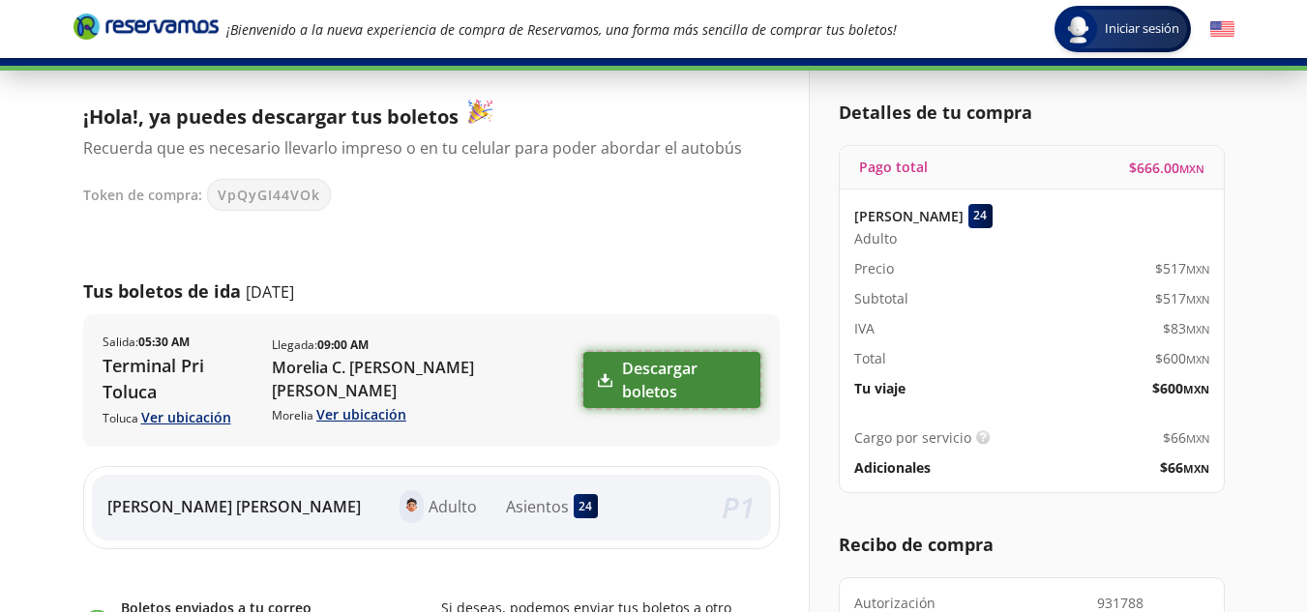
click at [632, 366] on link "Descargar boletos" at bounding box center [671, 380] width 176 height 56
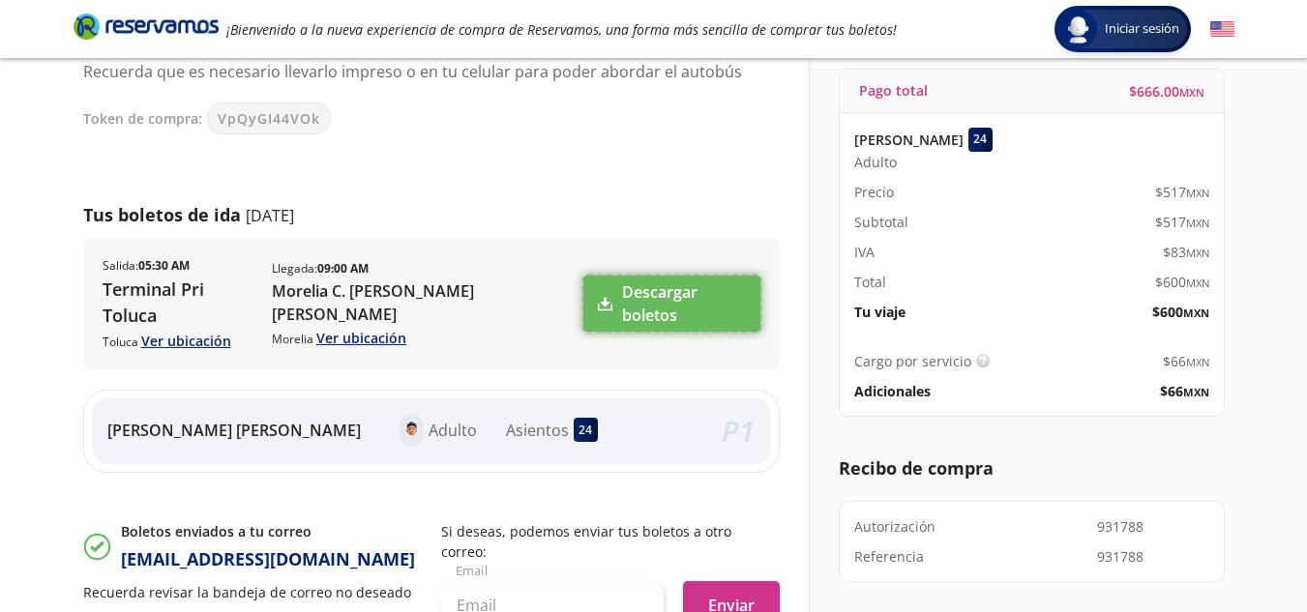
scroll to position [387, 0]
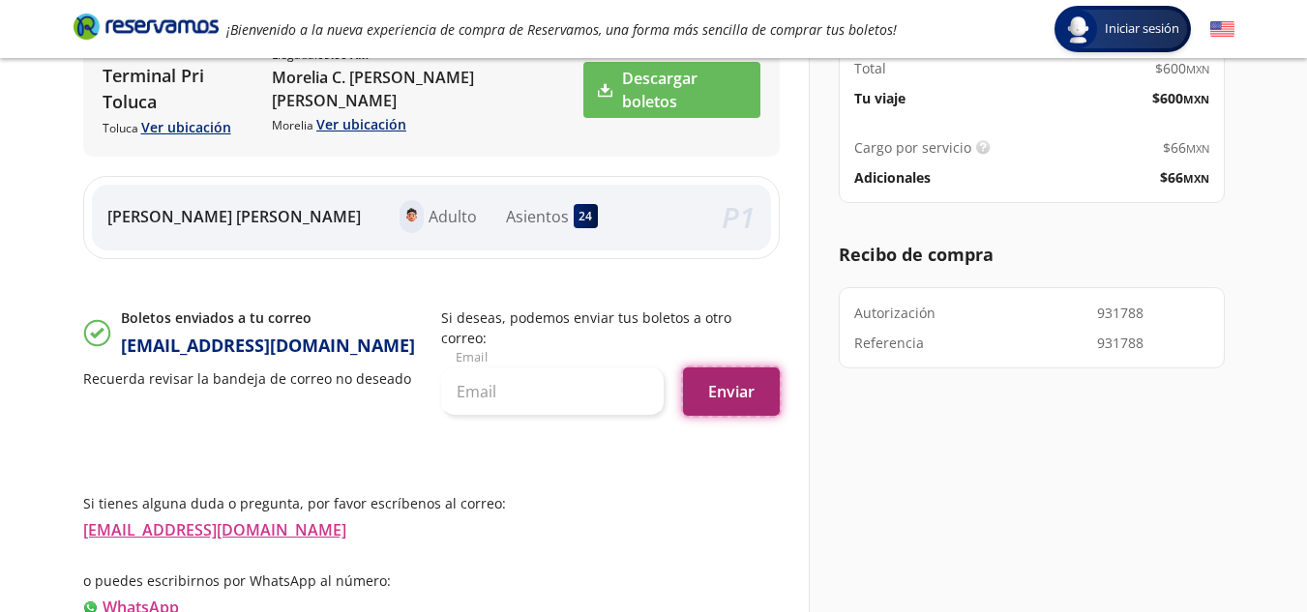
click at [756, 368] on button "Enviar" at bounding box center [731, 392] width 97 height 48
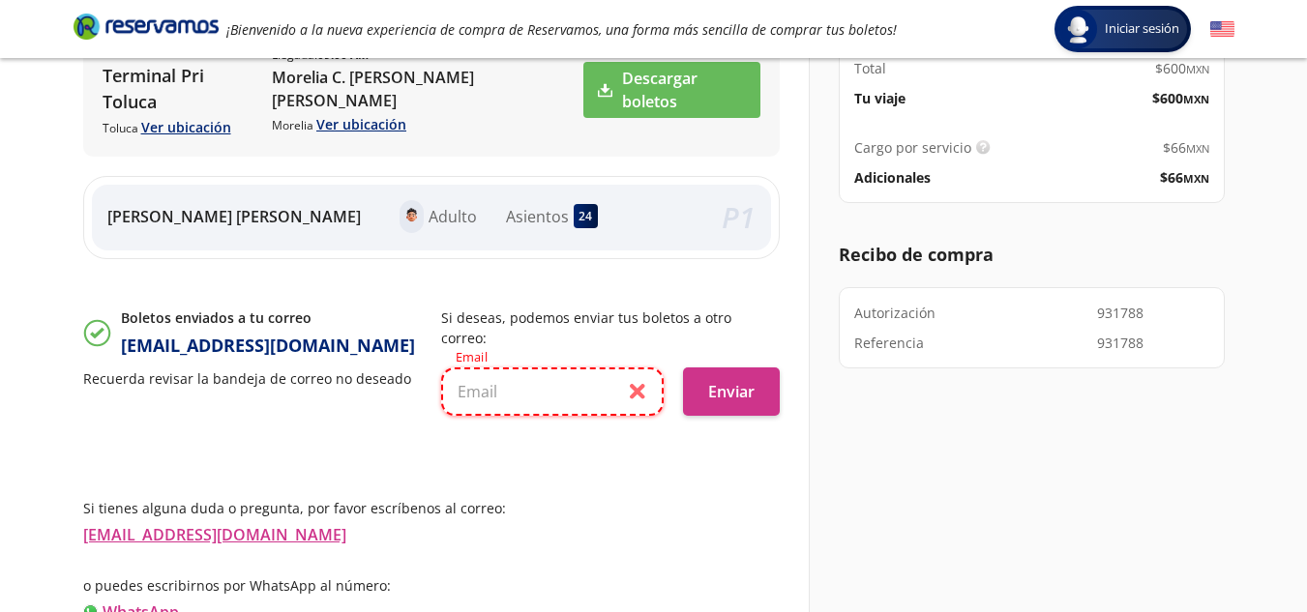
click at [547, 368] on input "text" at bounding box center [552, 392] width 223 height 48
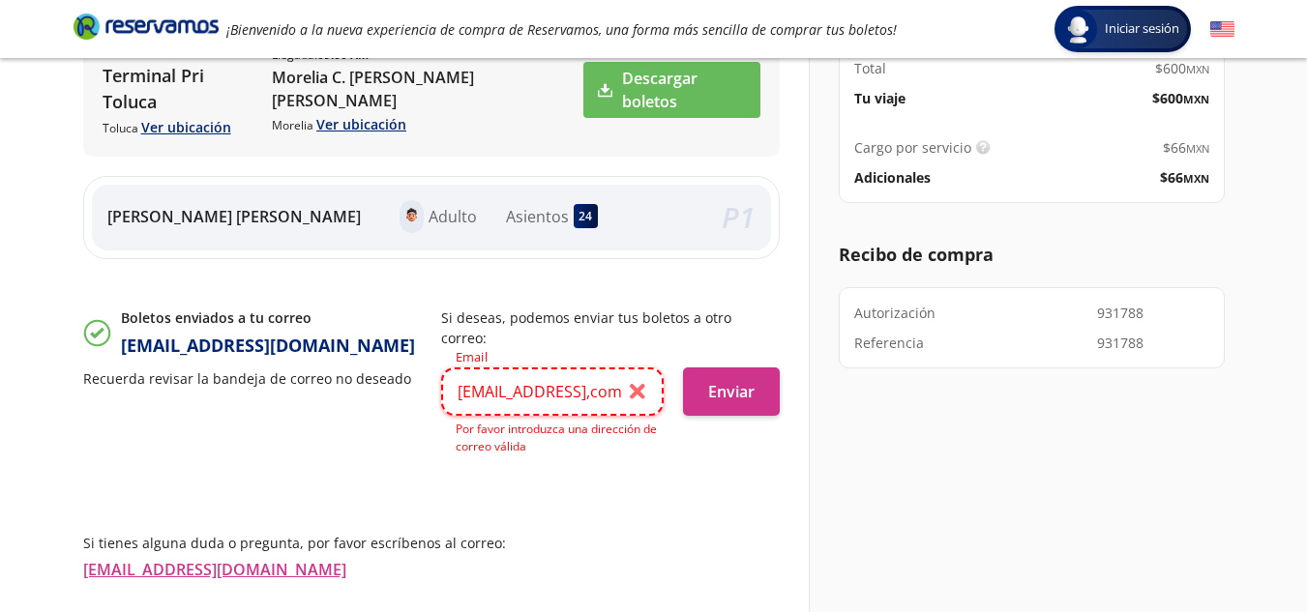
click at [627, 368] on input "[EMAIL_ADDRESS],com" at bounding box center [552, 392] width 223 height 48
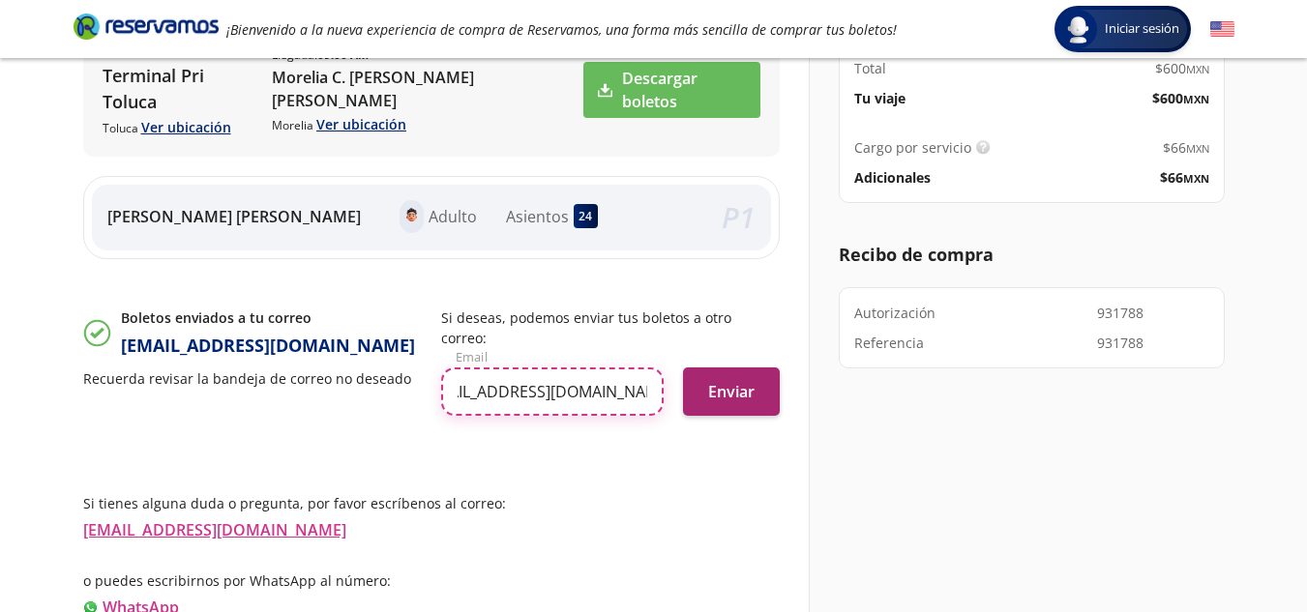
type input "[EMAIL_ADDRESS][DOMAIN_NAME]"
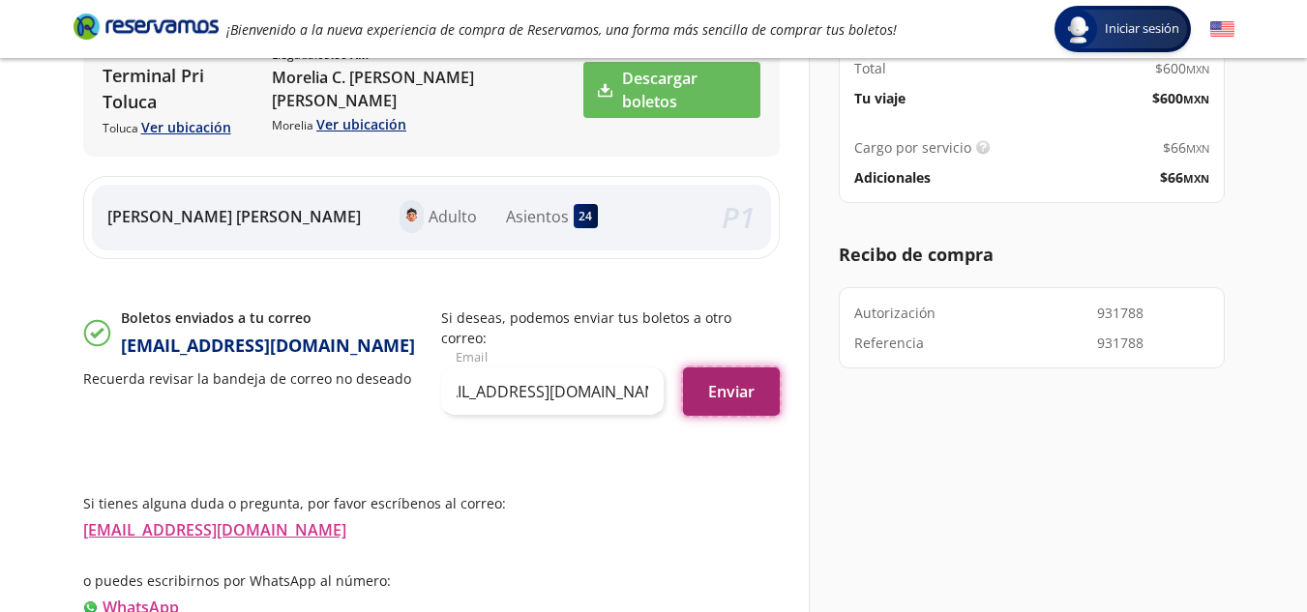
scroll to position [0, 0]
click at [744, 368] on button "Enviar" at bounding box center [731, 392] width 97 height 48
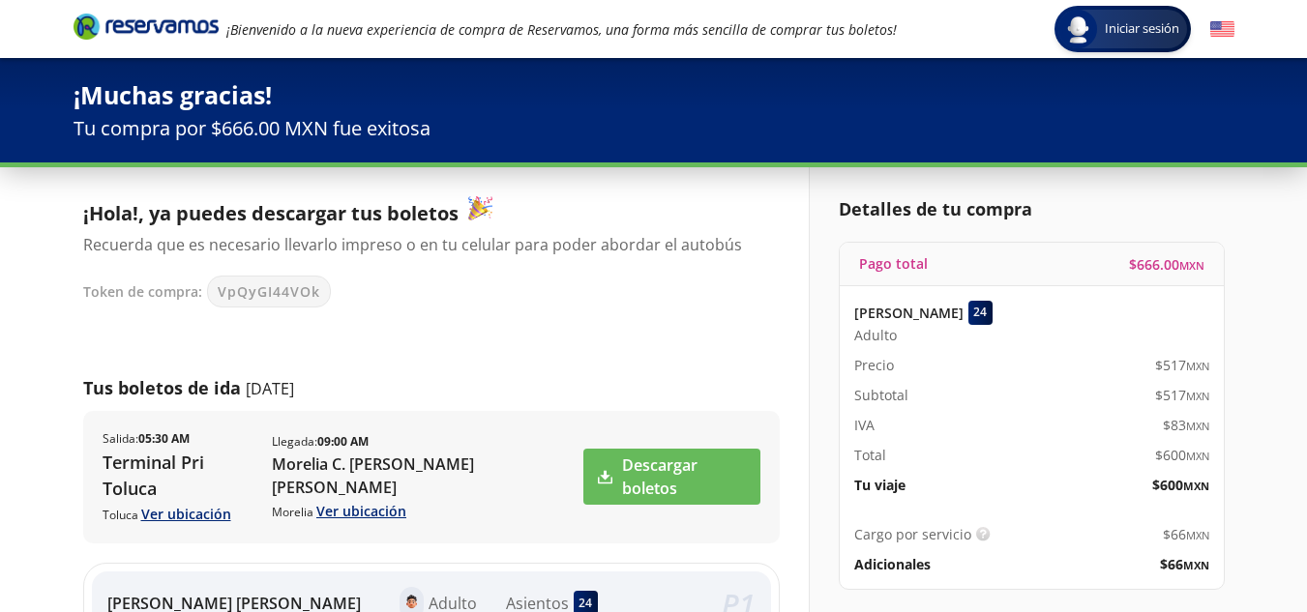
click at [265, 460] on div "Salida : 05:30 AM Terminal Pri Toluca Toluca Ver ubicación Llegada : 09:00 AM M…" at bounding box center [343, 478] width 480 height 94
